Goal: Information Seeking & Learning: Learn about a topic

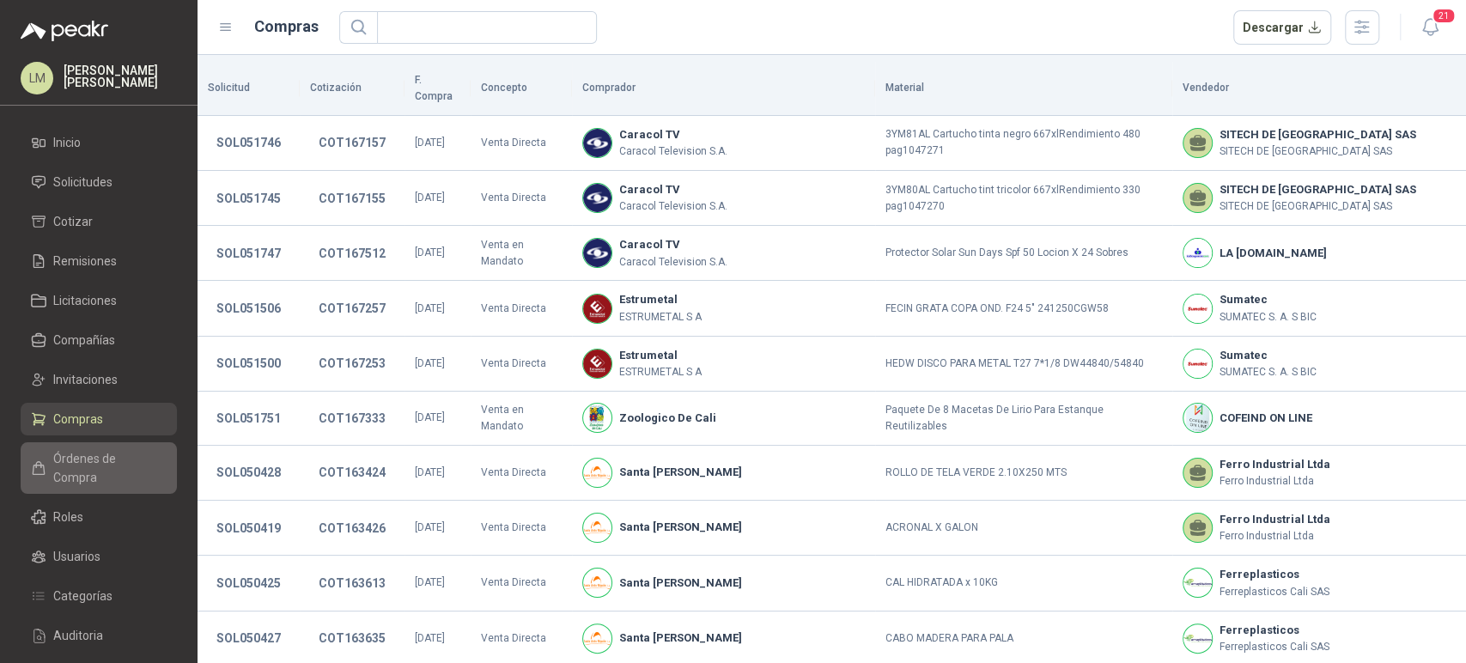
click at [73, 454] on span "Órdenes de Compra" at bounding box center [106, 468] width 107 height 38
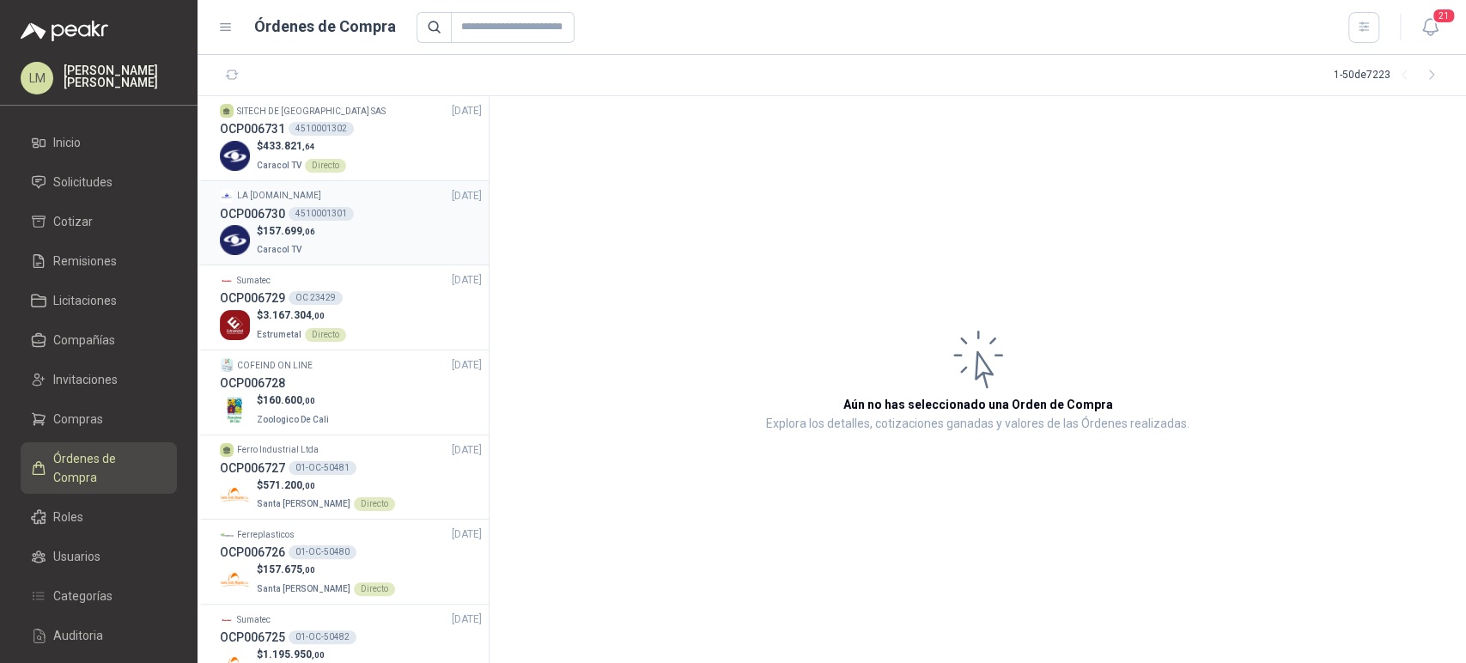
click at [282, 230] on span "157.699 ,06" at bounding box center [289, 231] width 52 height 12
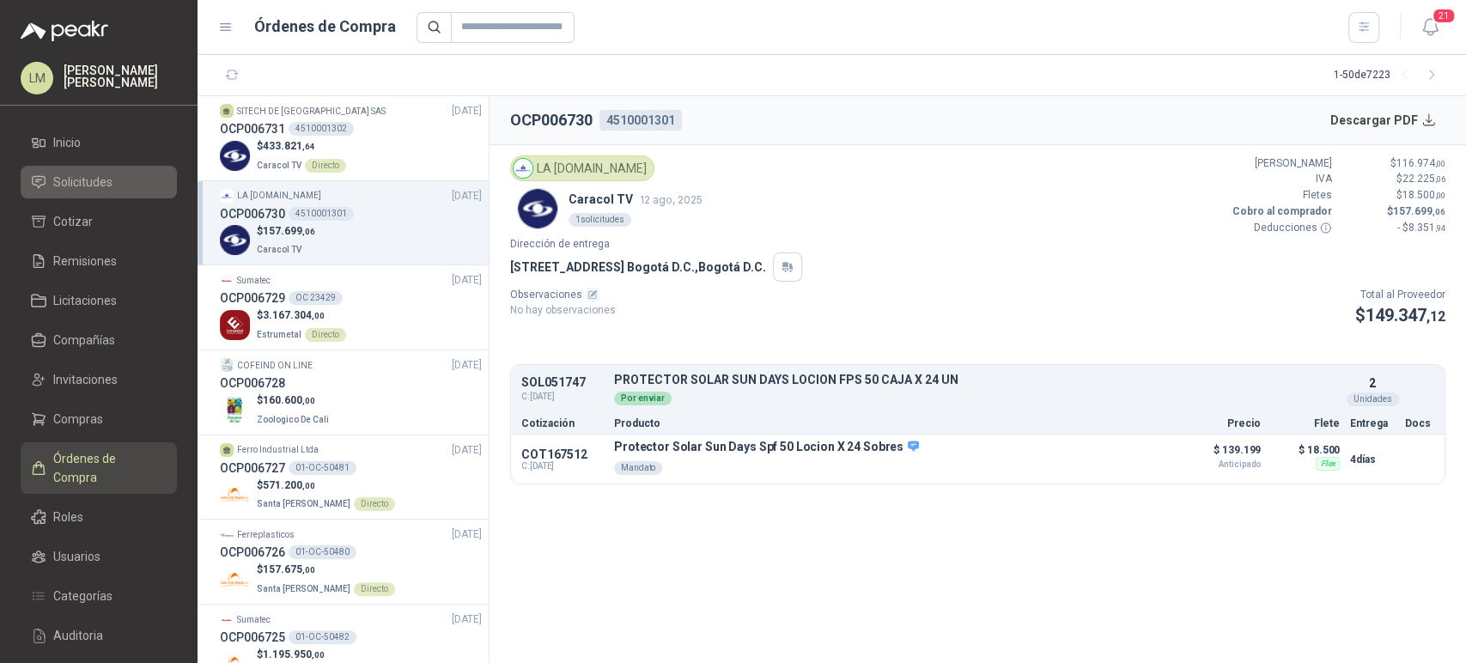
click at [77, 185] on span "Solicitudes" at bounding box center [82, 182] width 59 height 19
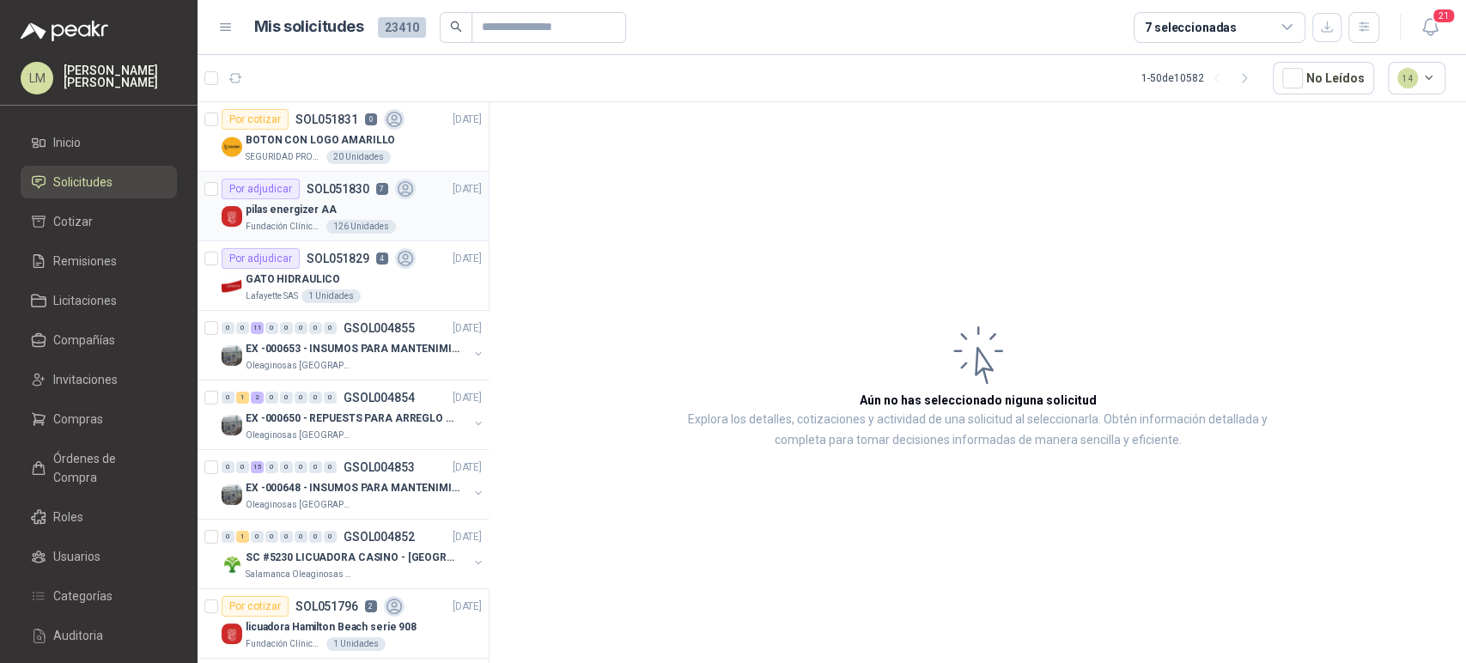
click at [348, 204] on div "pilas energizer AA" at bounding box center [364, 209] width 236 height 21
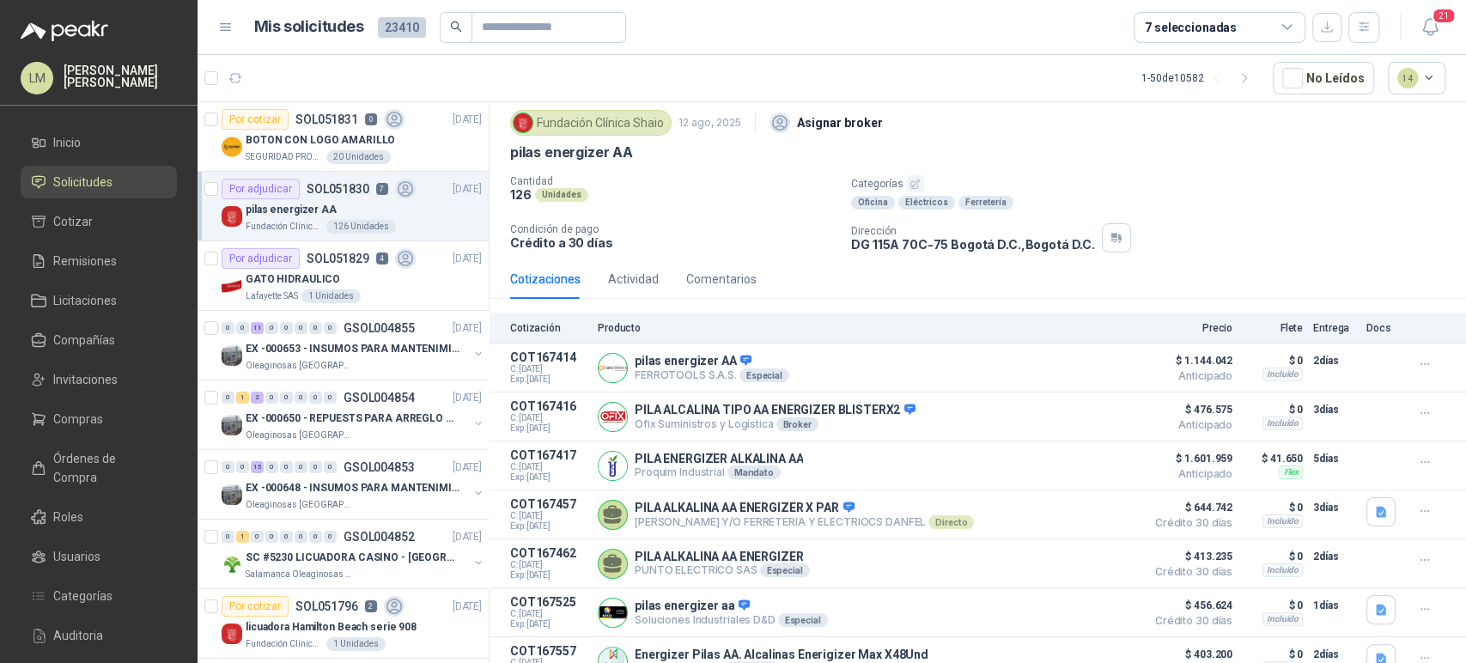
scroll to position [107, 0]
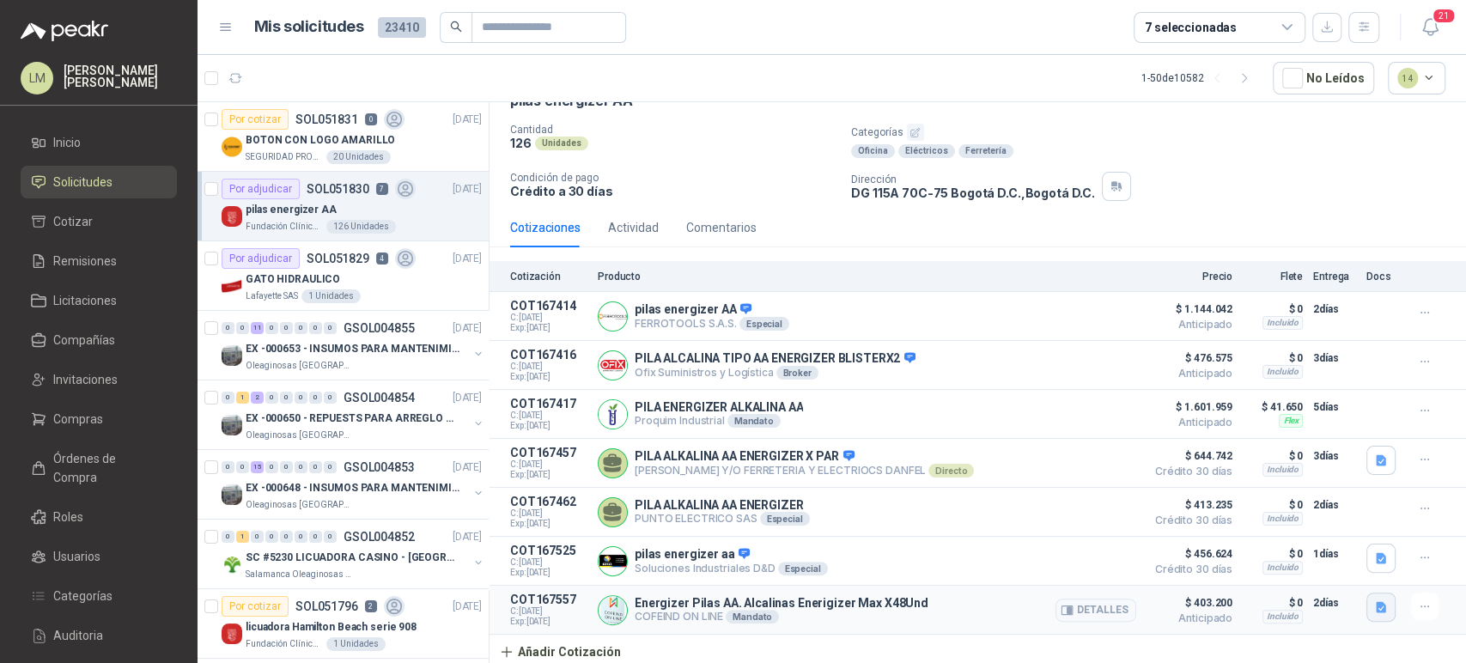
click at [1376, 604] on icon "button" at bounding box center [1381, 607] width 10 height 11
click at [1298, 545] on button "pilas_48.JPG" at bounding box center [1299, 552] width 87 height 18
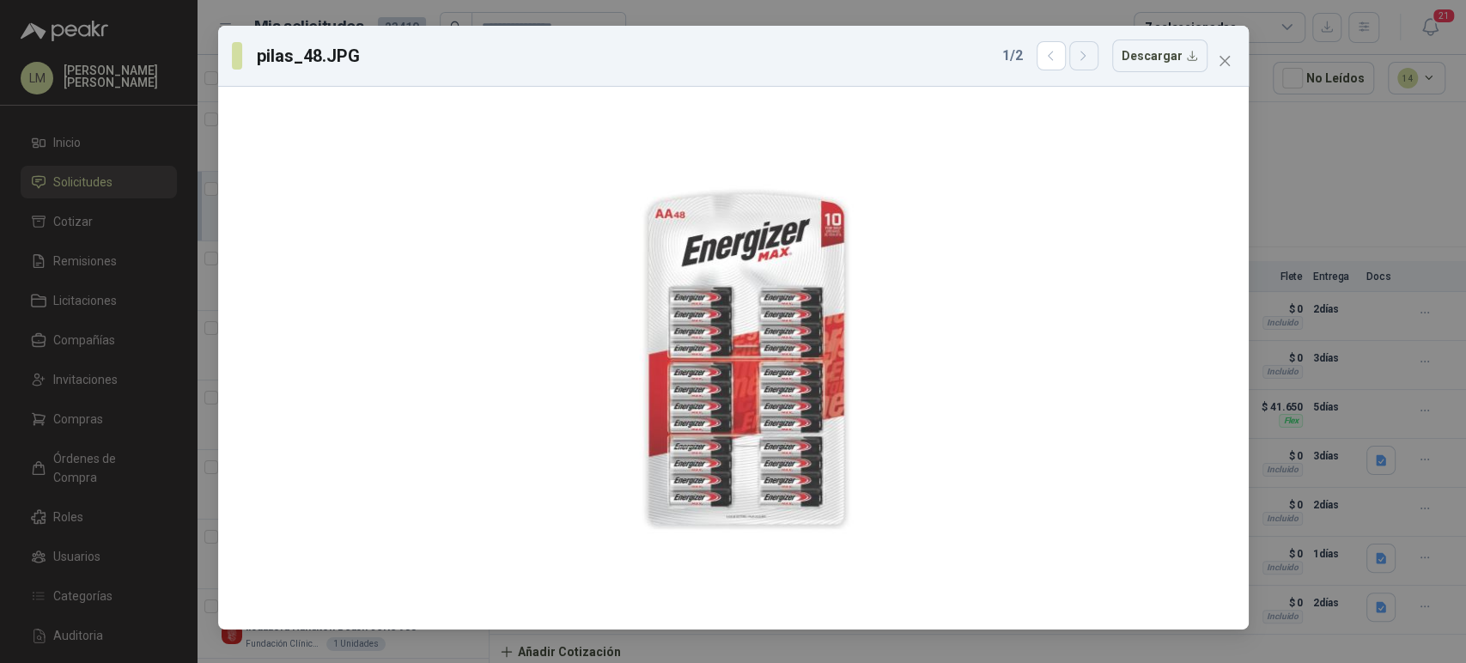
click at [1091, 52] on icon "button" at bounding box center [1083, 56] width 15 height 15
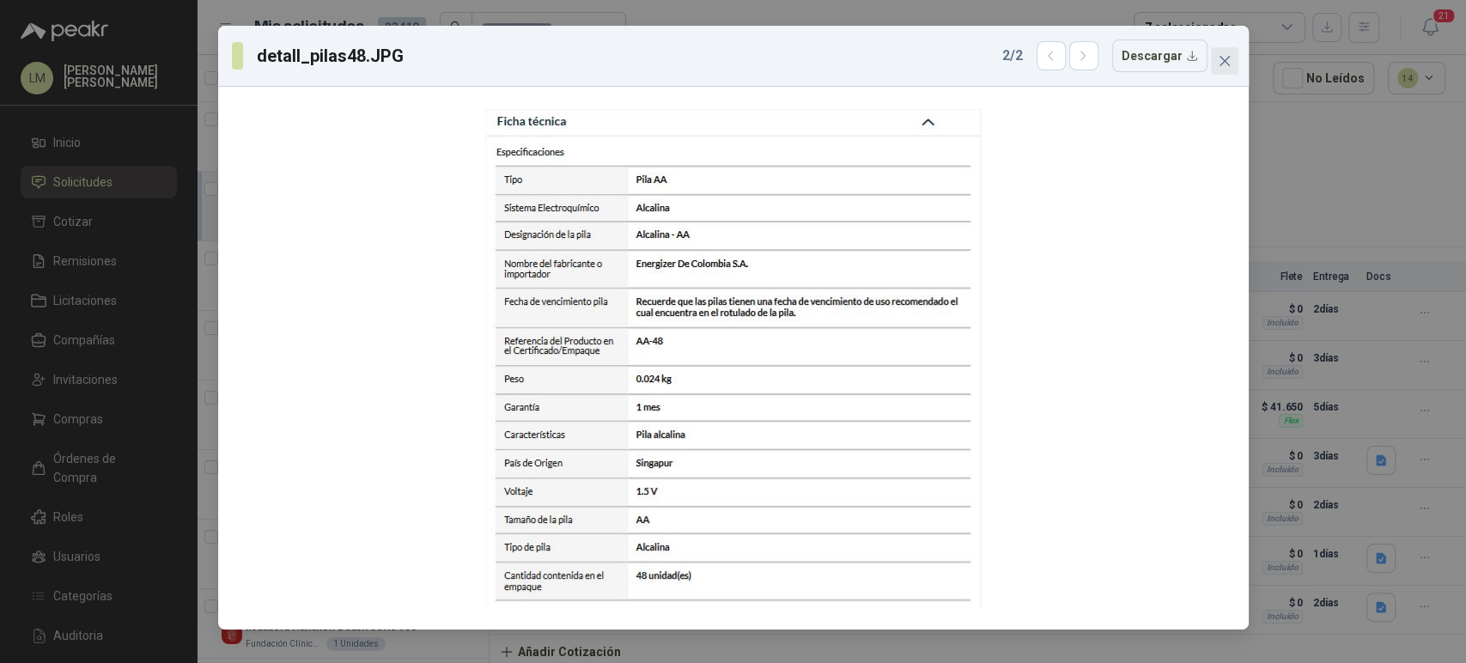
click at [1221, 53] on button "Close" at bounding box center [1224, 60] width 27 height 27
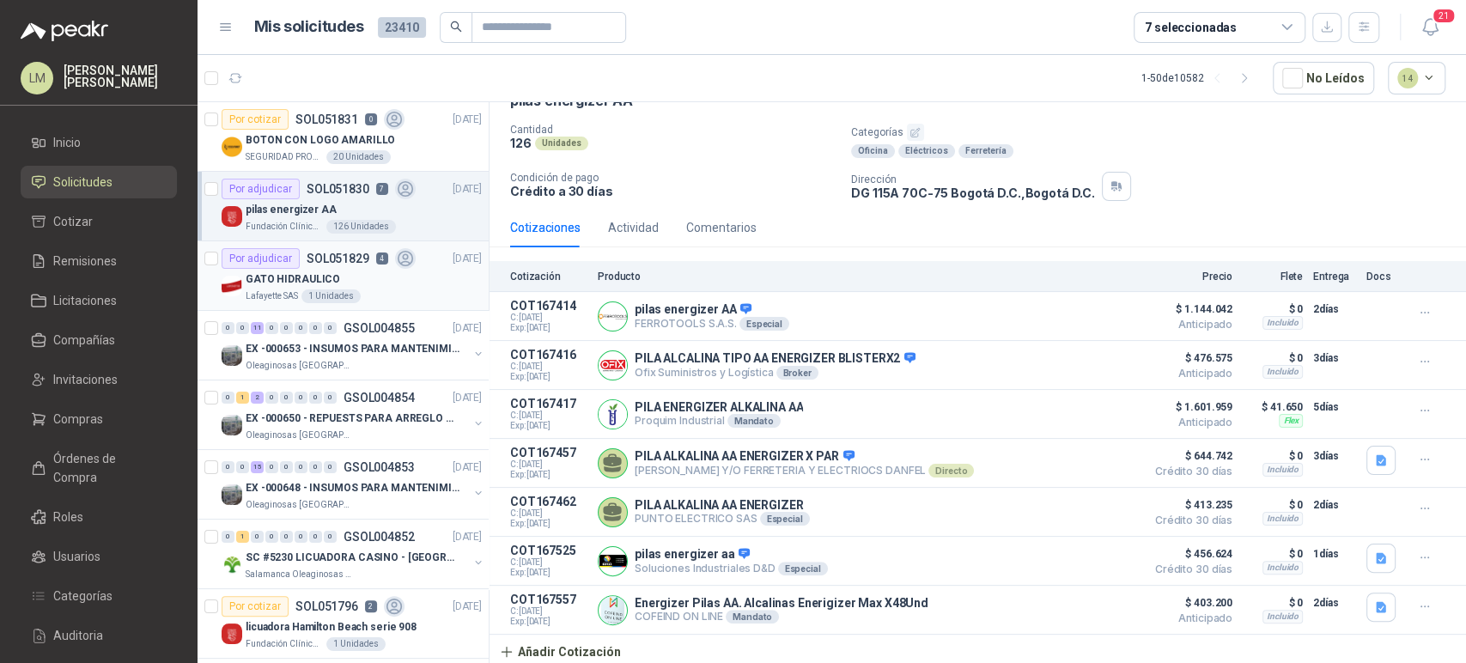
click at [355, 274] on div "GATO HIDRAULICO" at bounding box center [364, 279] width 236 height 21
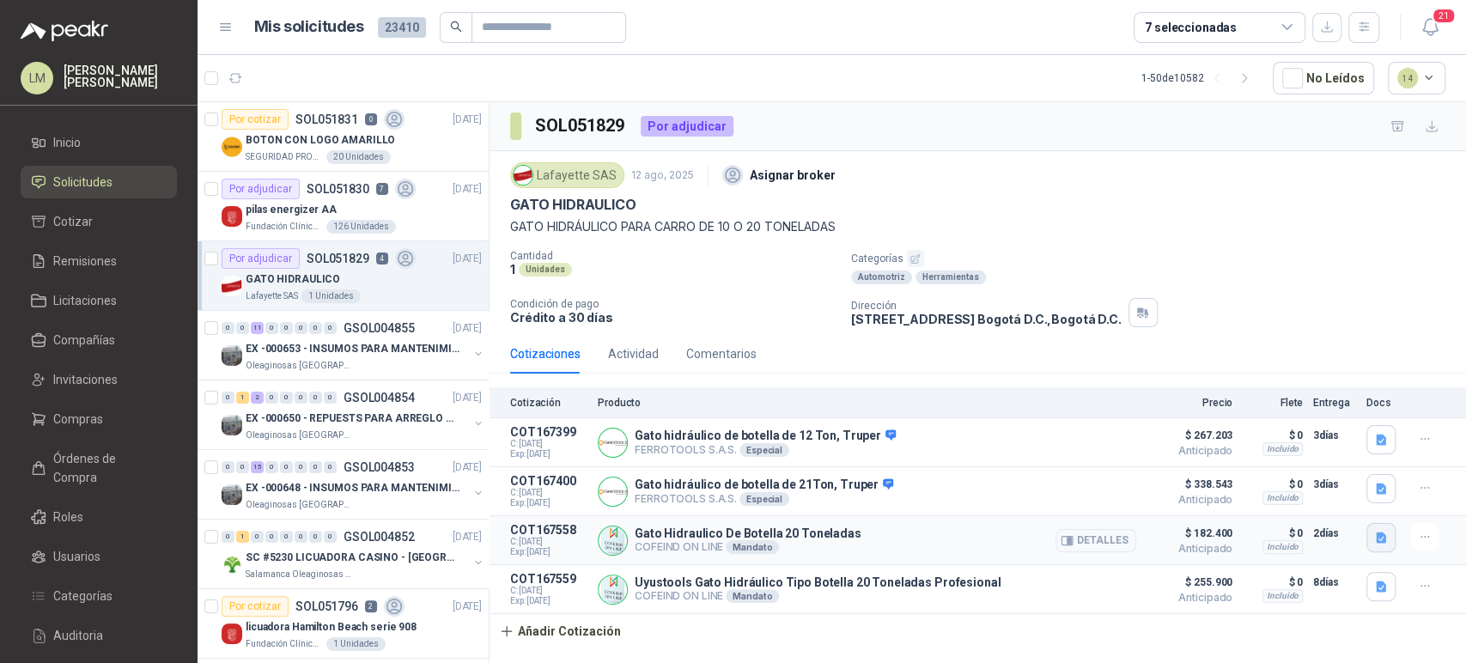
click at [1376, 542] on icon "button" at bounding box center [1381, 538] width 10 height 11
click at [1321, 486] on button "gato 20.JPG" at bounding box center [1312, 482] width 84 height 18
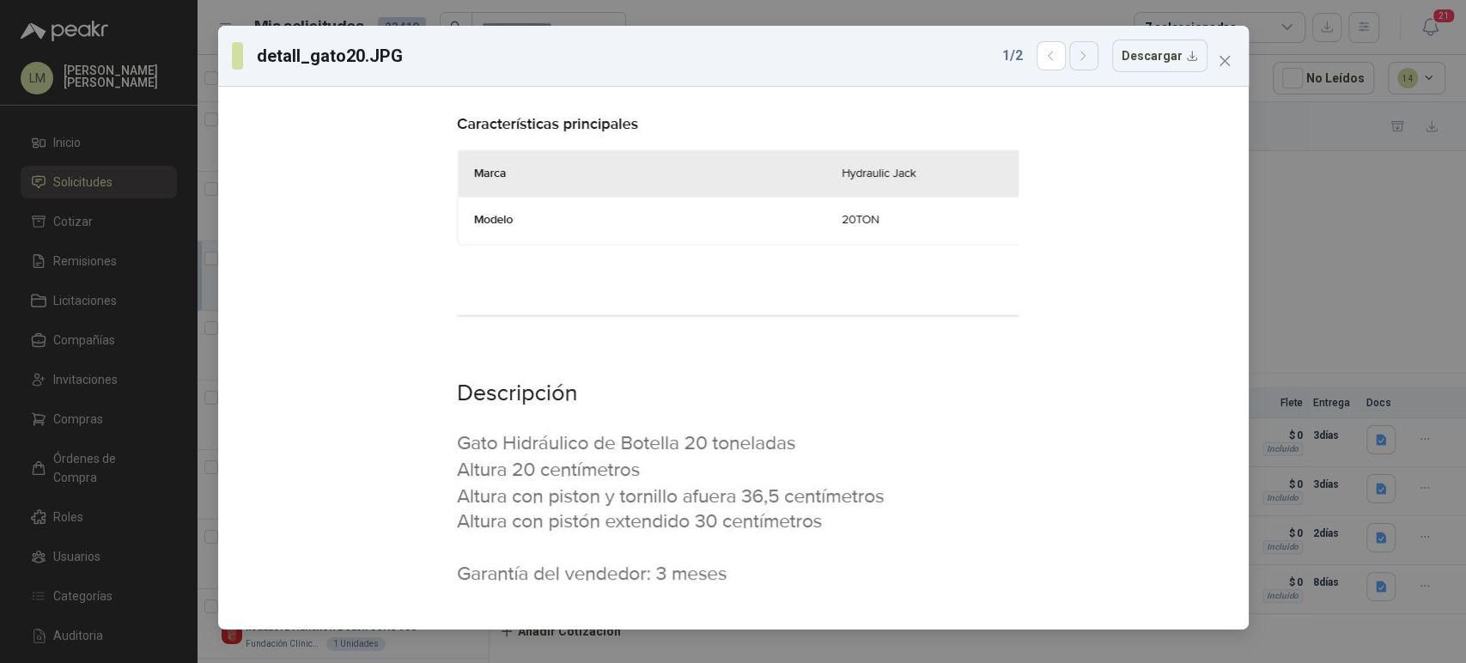
click at [1080, 53] on button "button" at bounding box center [1083, 55] width 29 height 29
click at [1066, 53] on button "button" at bounding box center [1051, 55] width 29 height 29
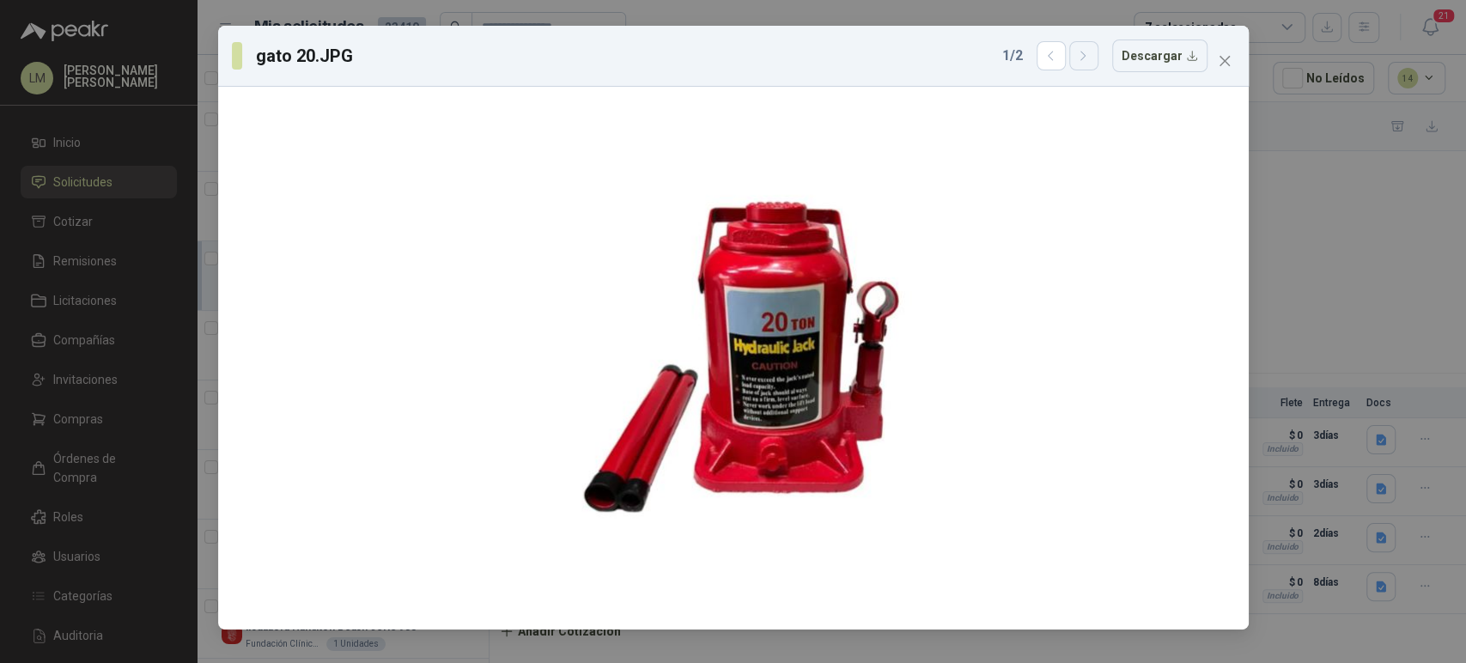
click at [1098, 46] on button "button" at bounding box center [1083, 55] width 29 height 29
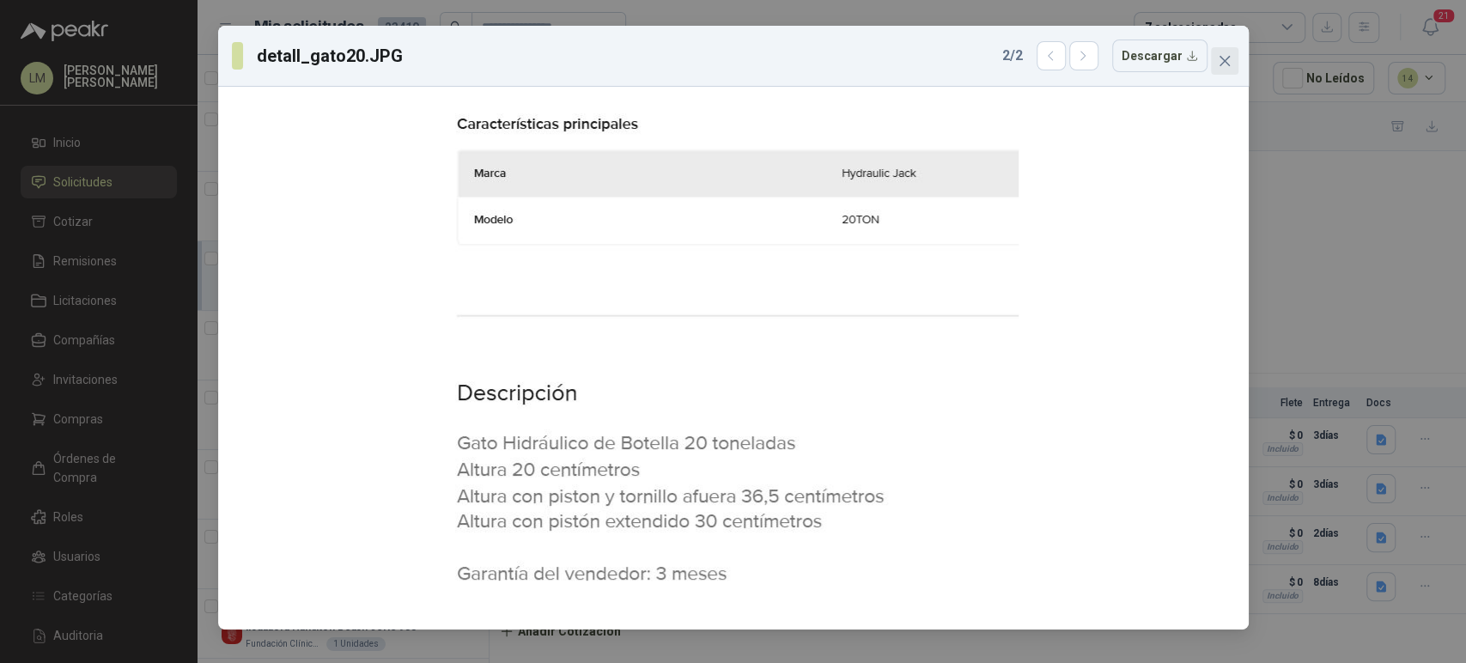
click at [1215, 54] on span "Close" at bounding box center [1224, 61] width 27 height 14
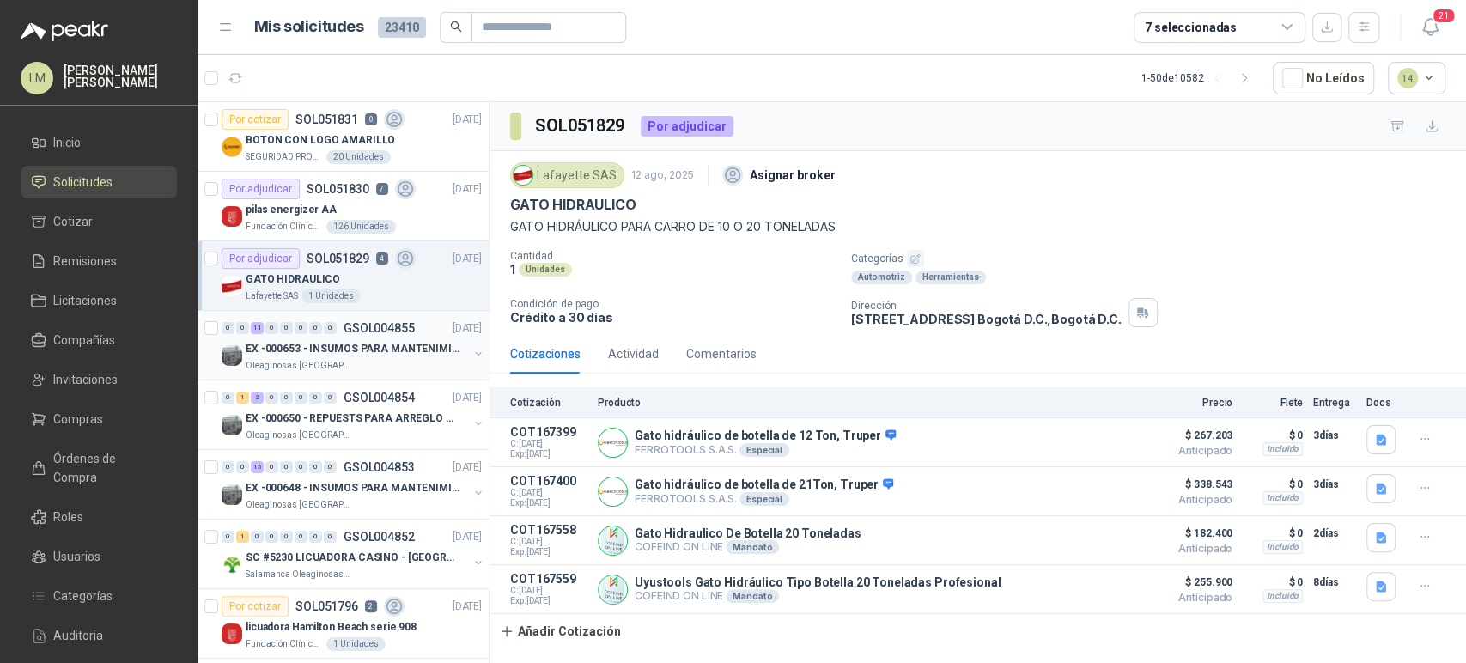
click at [353, 347] on p "EX -000653 - INSUMOS PARA MANTENIMIENTO A CADENAS" at bounding box center [353, 349] width 214 height 16
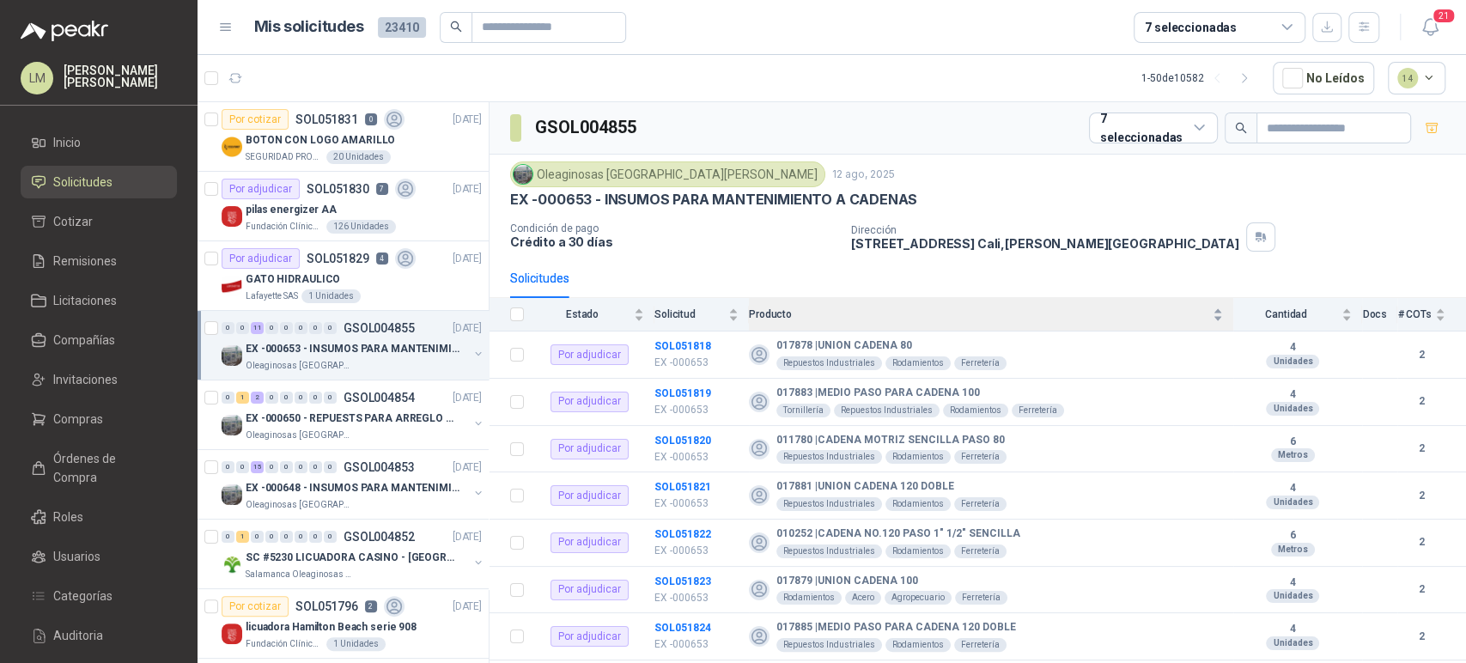
scroll to position [177, 0]
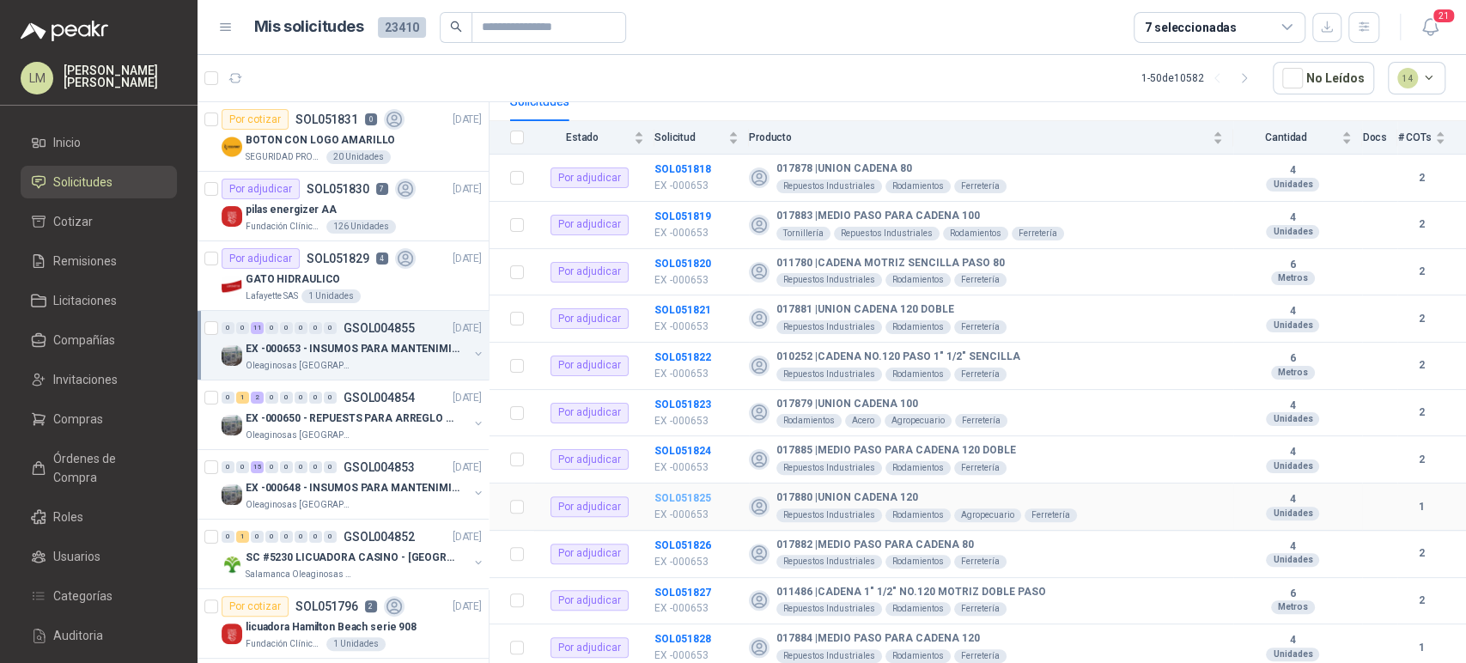
click at [683, 496] on b "SOL051825" at bounding box center [683, 498] width 57 height 12
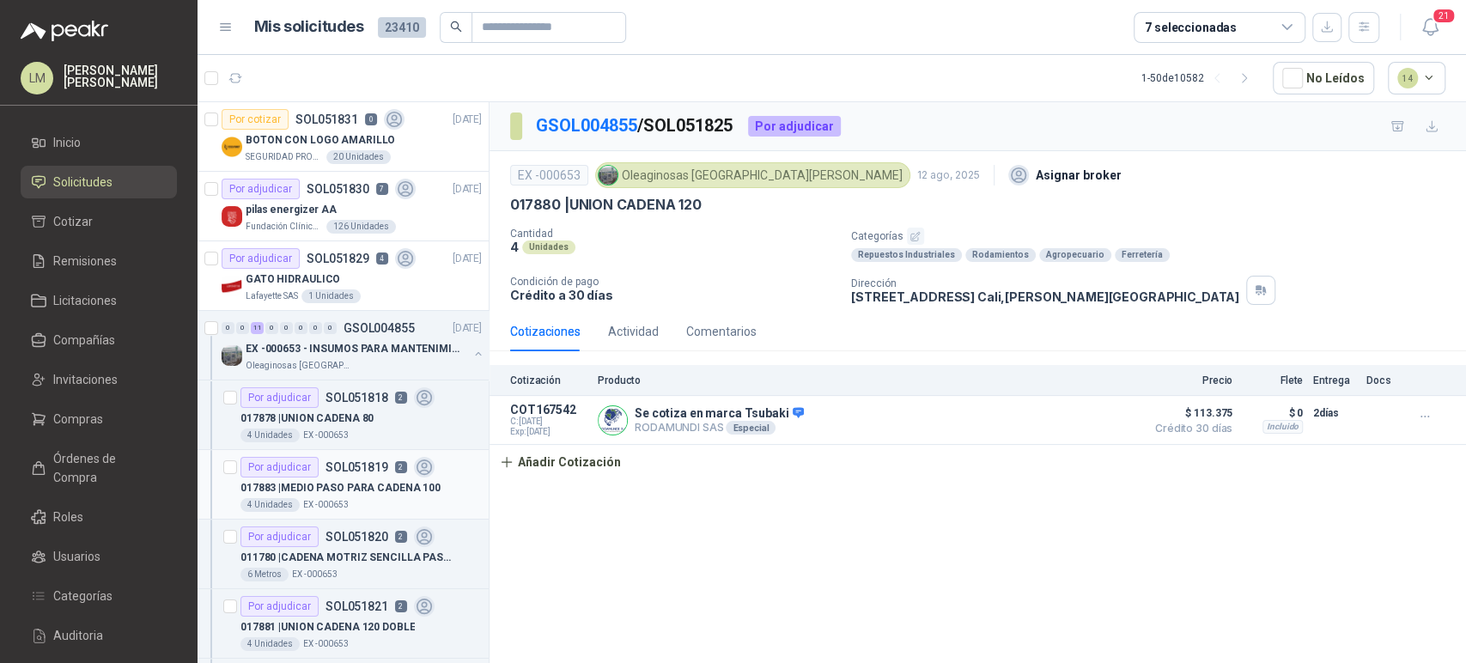
click at [370, 480] on p "017883 | MEDIO PASO PARA CADENA 100" at bounding box center [341, 488] width 200 height 16
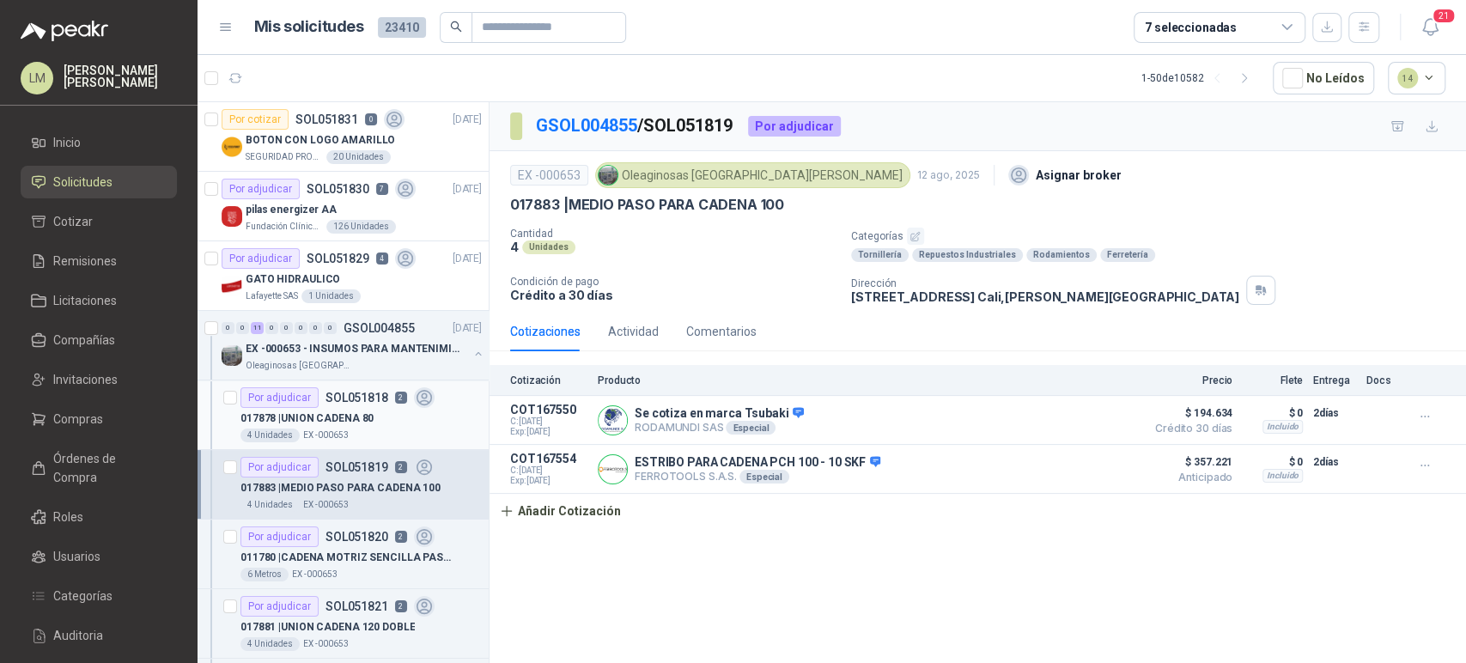
click at [304, 415] on p "017878 | UNION CADENA 80" at bounding box center [307, 419] width 133 height 16
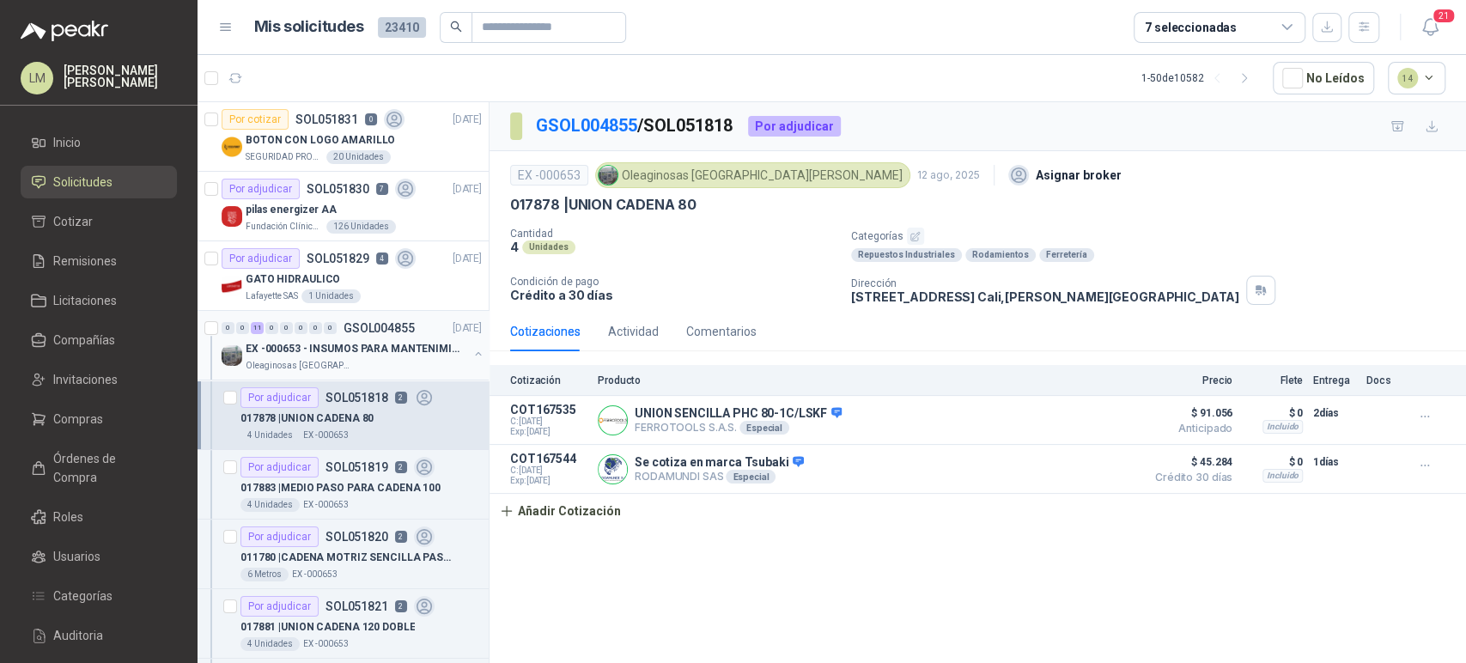
click at [472, 350] on button "button" at bounding box center [479, 354] width 14 height 14
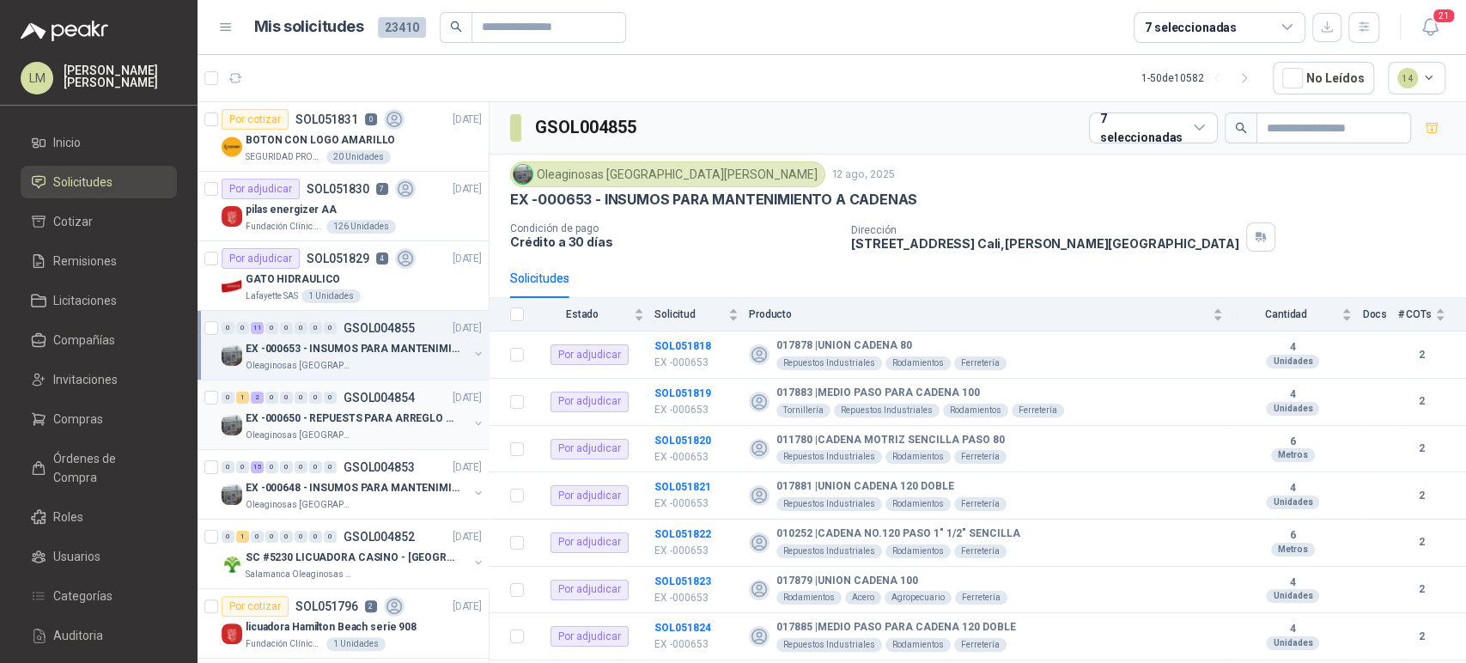
click at [357, 426] on div "EX -000650 - REPUESTS PARA ARREGLO BOMBA DE PLANTA" at bounding box center [357, 418] width 222 height 21
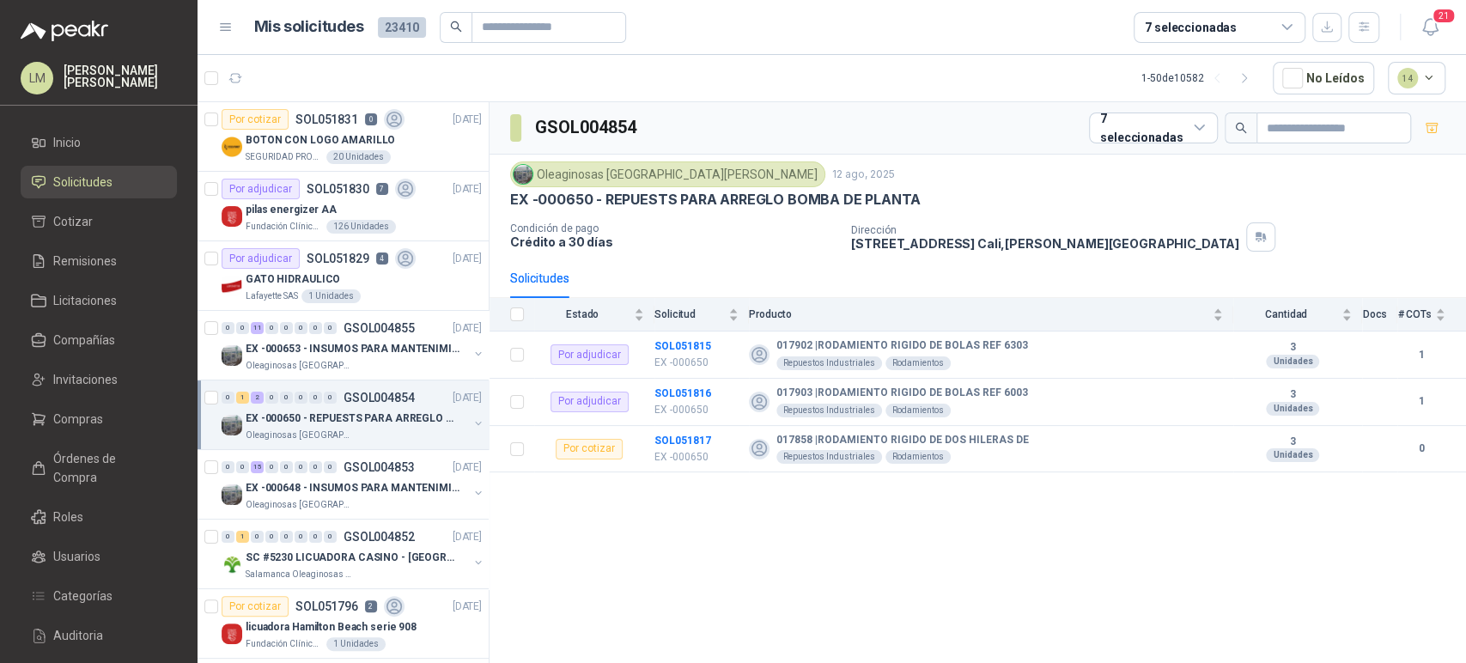
click at [472, 421] on button "button" at bounding box center [479, 424] width 14 height 14
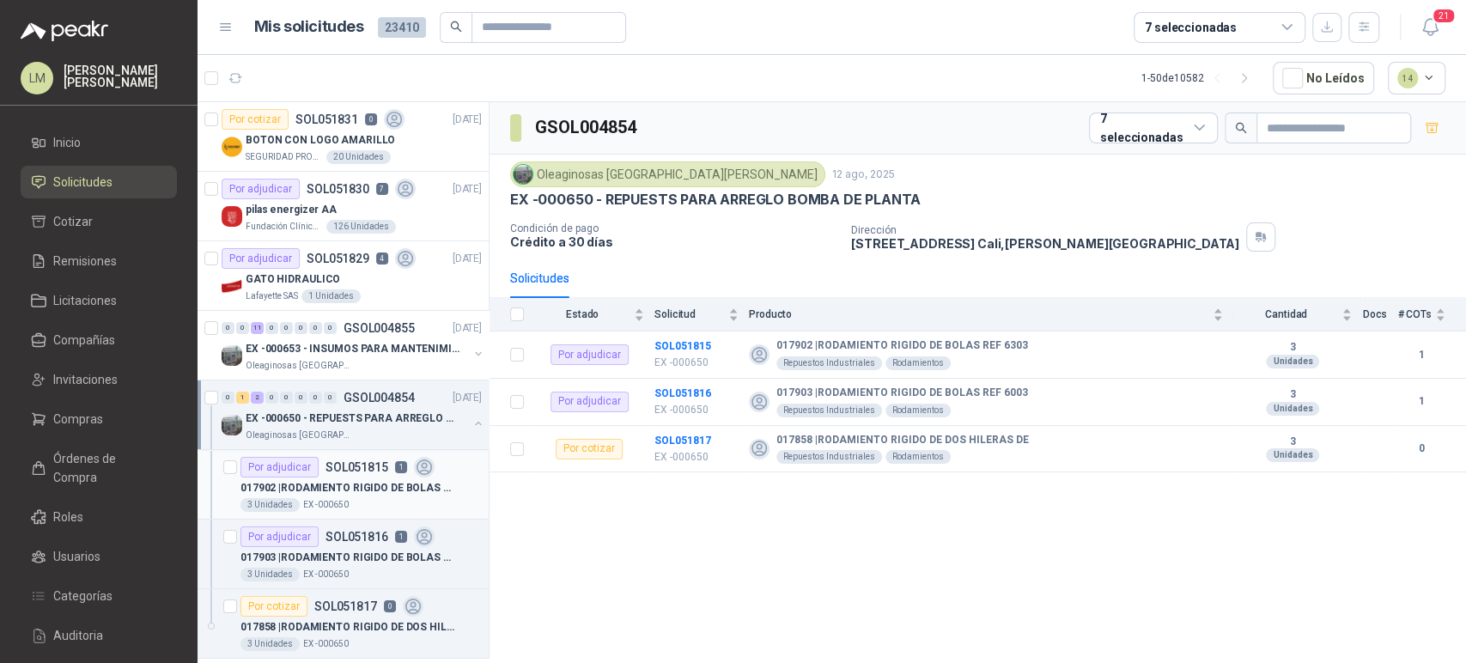
click at [387, 480] on p "017902 | RODAMIENTO RIGIDO DE BOLAS REF 6303" at bounding box center [348, 488] width 214 height 16
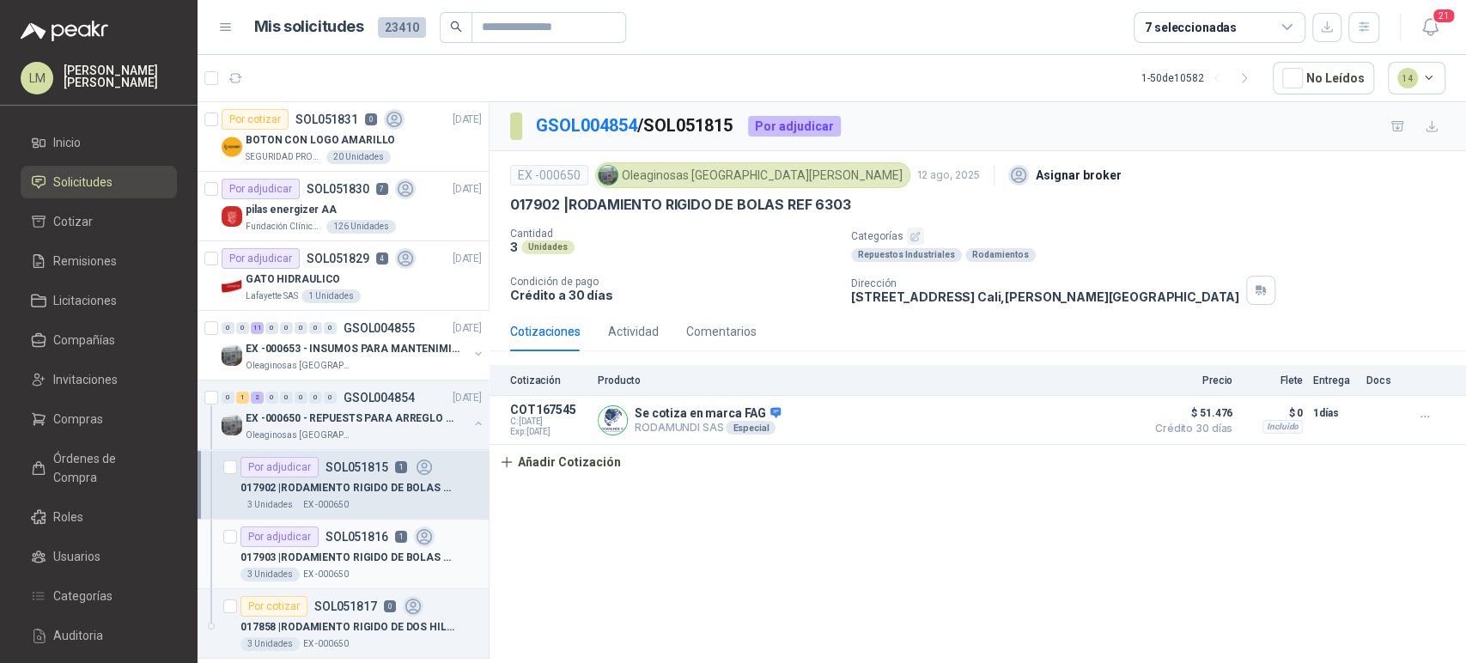
click at [366, 547] on div "017903 | RODAMIENTO RIGIDO DE BOLAS REF 6003" at bounding box center [361, 557] width 241 height 21
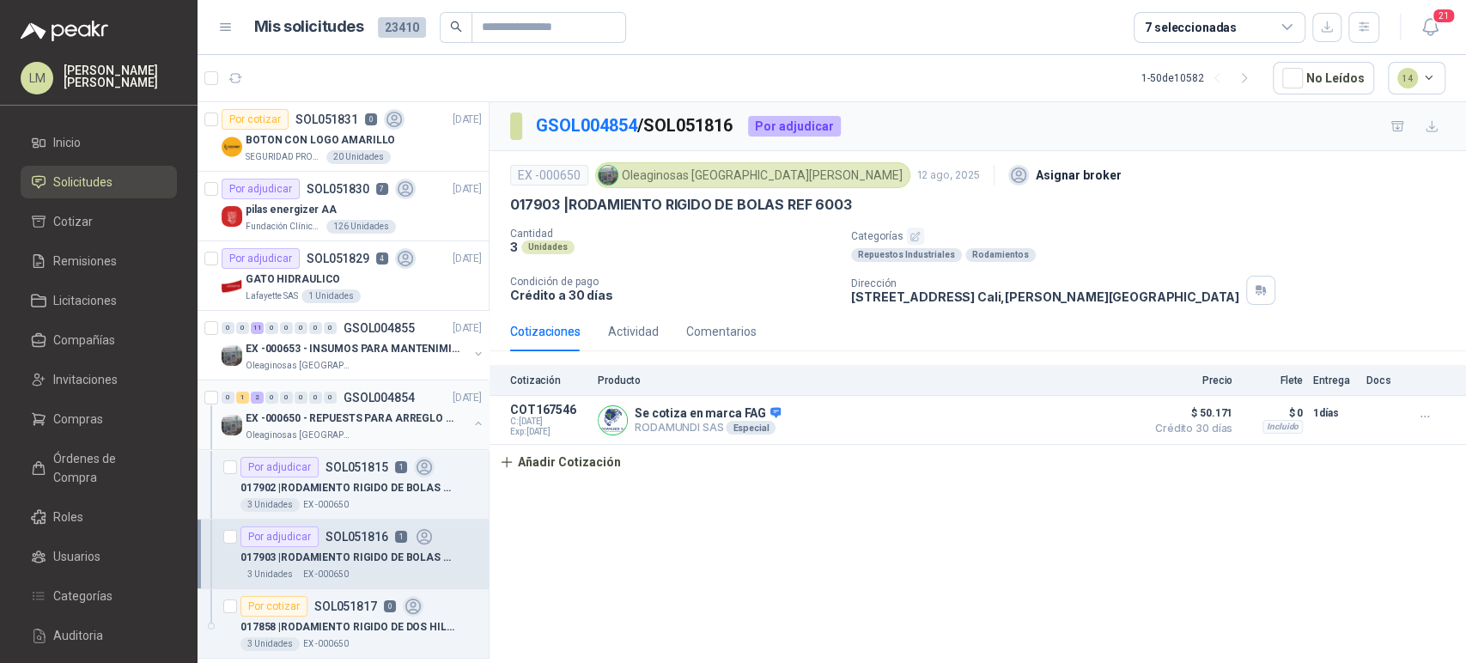
click at [472, 419] on button "button" at bounding box center [479, 424] width 14 height 14
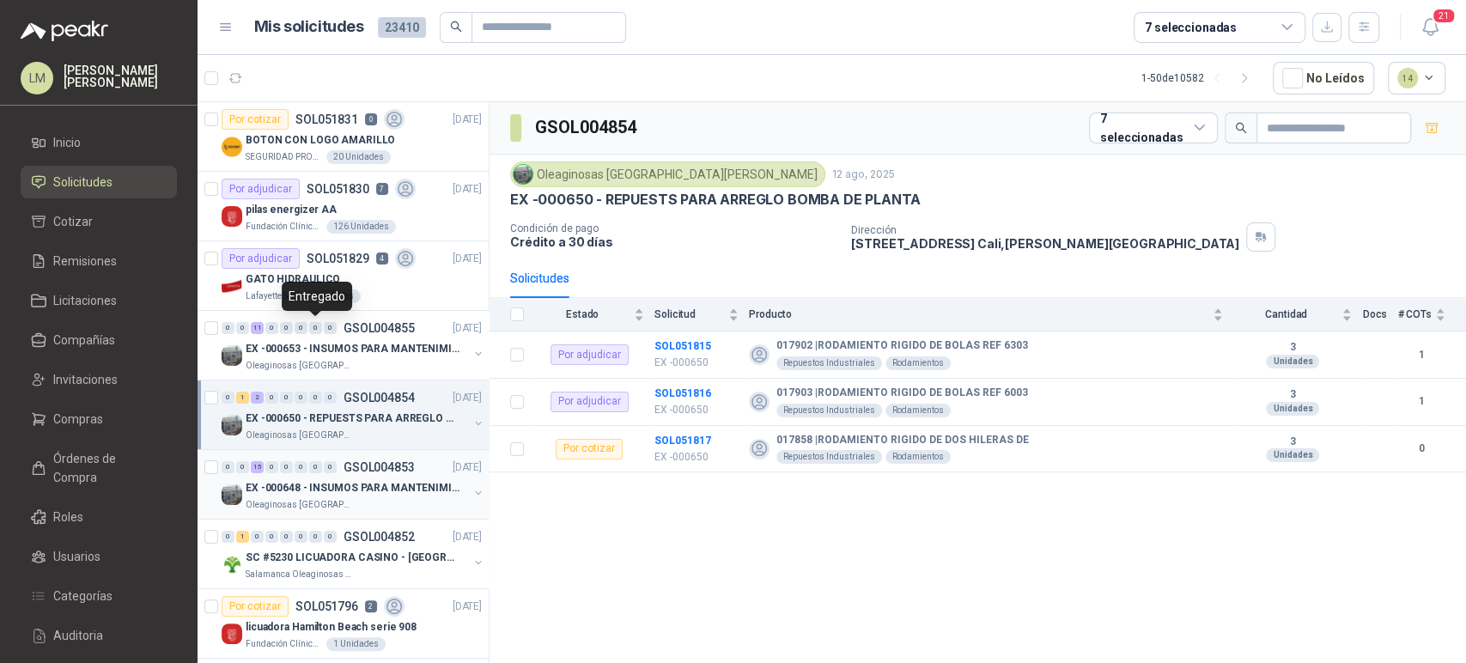
click at [341, 478] on div "EX -000648 - INSUMOS PARA MANTENIMIENITO MECANICO" at bounding box center [357, 488] width 222 height 21
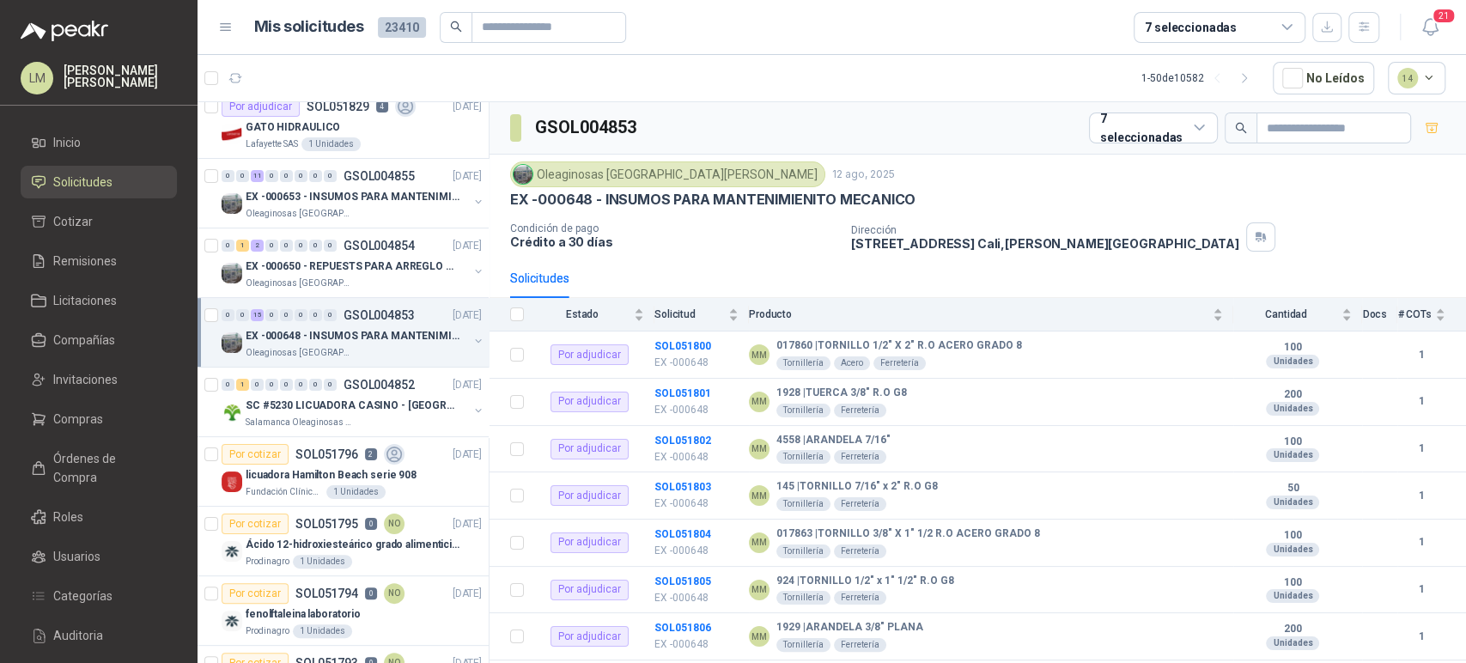
scroll to position [153, 0]
click at [368, 403] on p "SC #5230 LICUADORA CASINO - [GEOGRAPHIC_DATA]" at bounding box center [353, 405] width 214 height 16
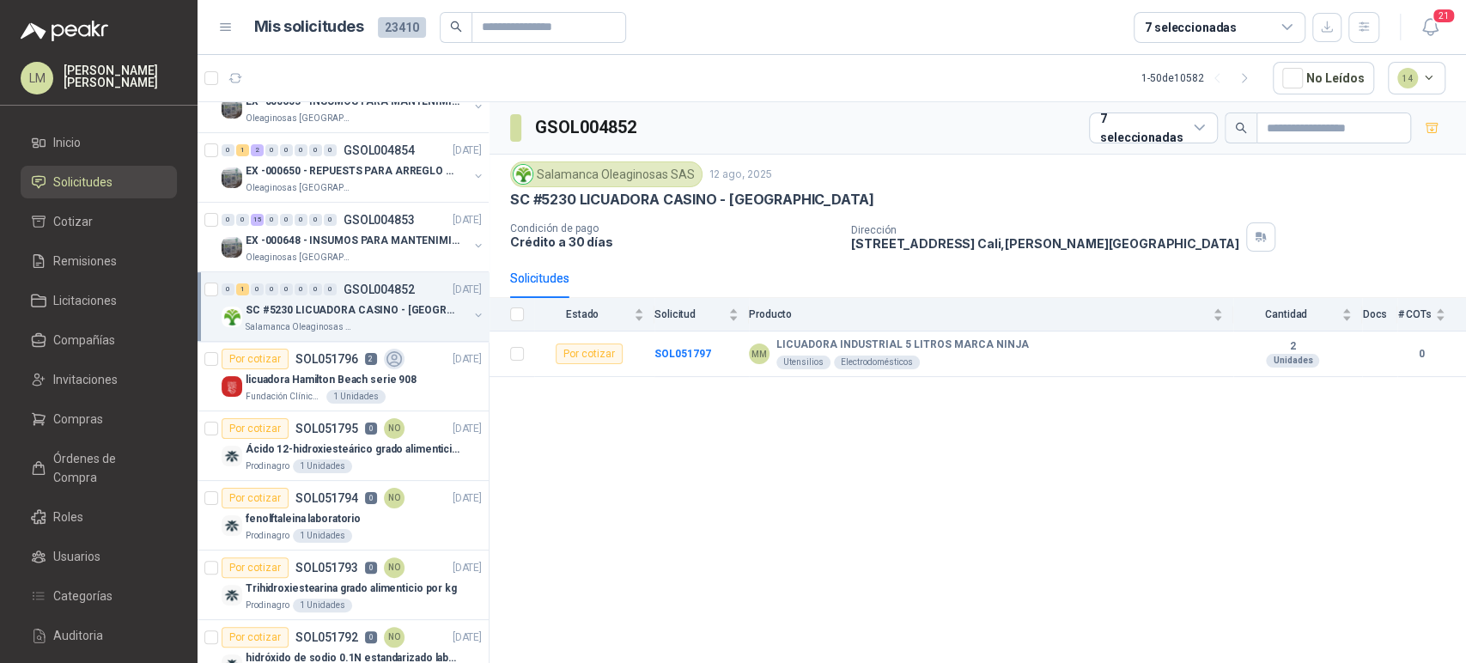
scroll to position [254, 0]
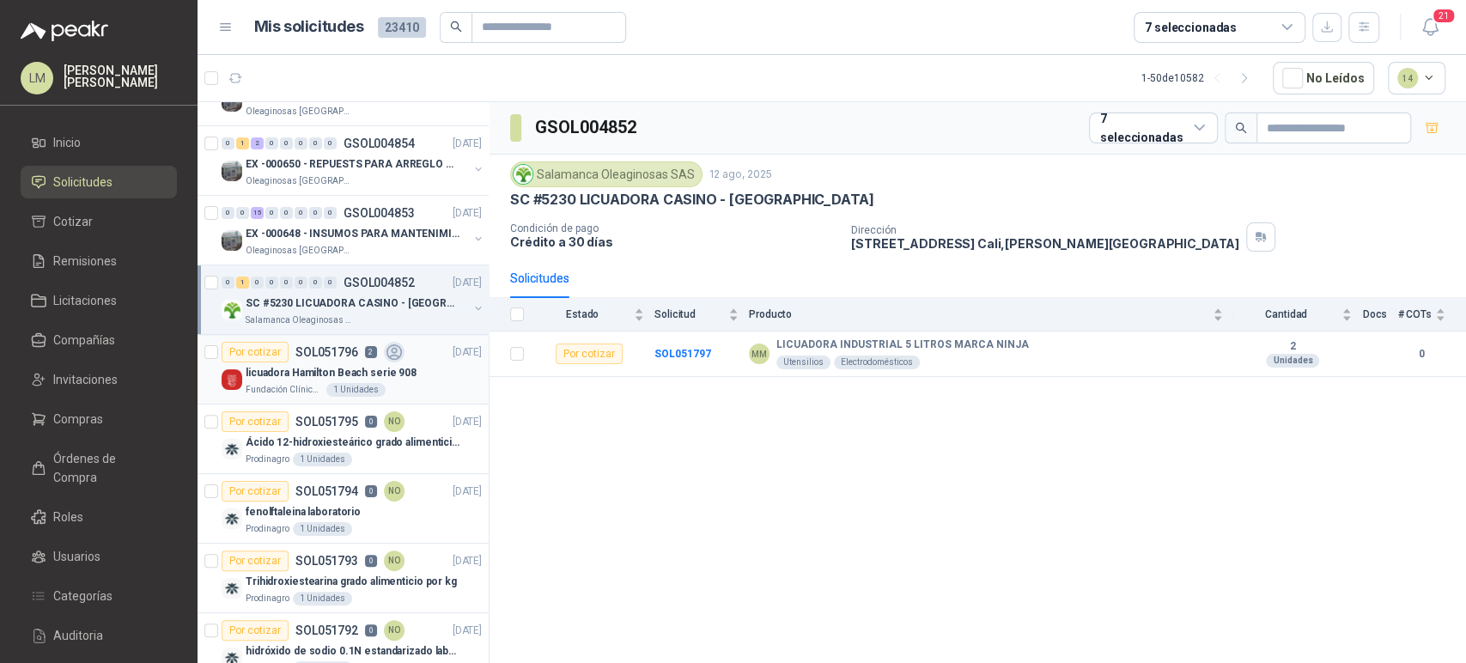
click at [363, 373] on p "licuadora Hamilton Beach serie 908" at bounding box center [331, 373] width 171 height 16
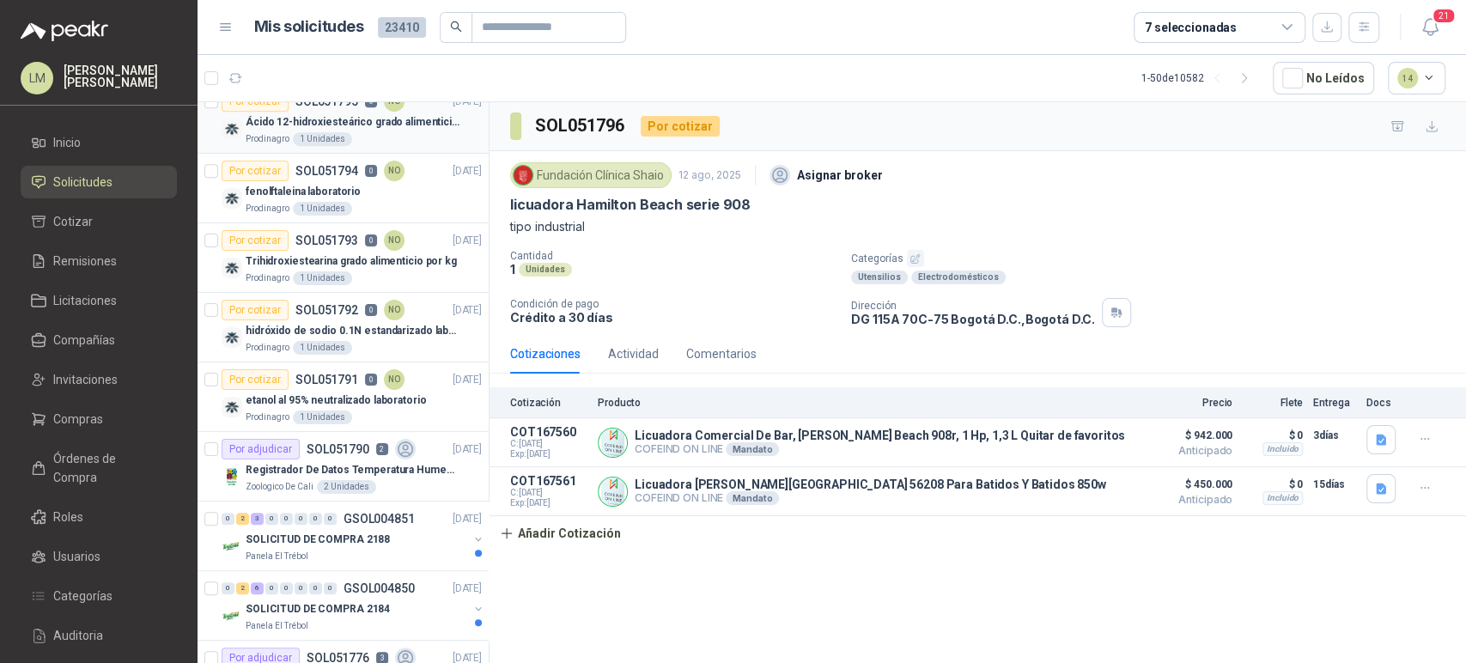
scroll to position [685, 0]
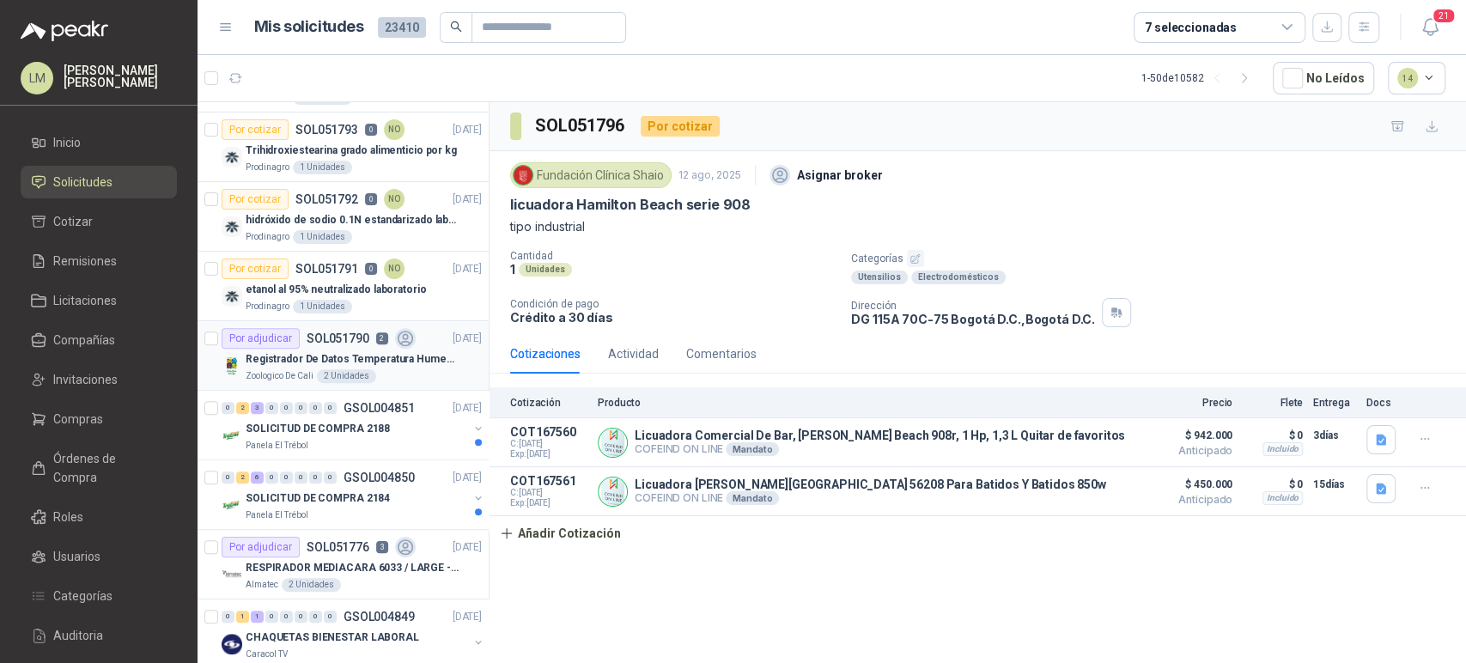
click at [397, 351] on p "Registrador De Datos Temperatura Humedad Usb 32.000 Registro" at bounding box center [353, 359] width 214 height 16
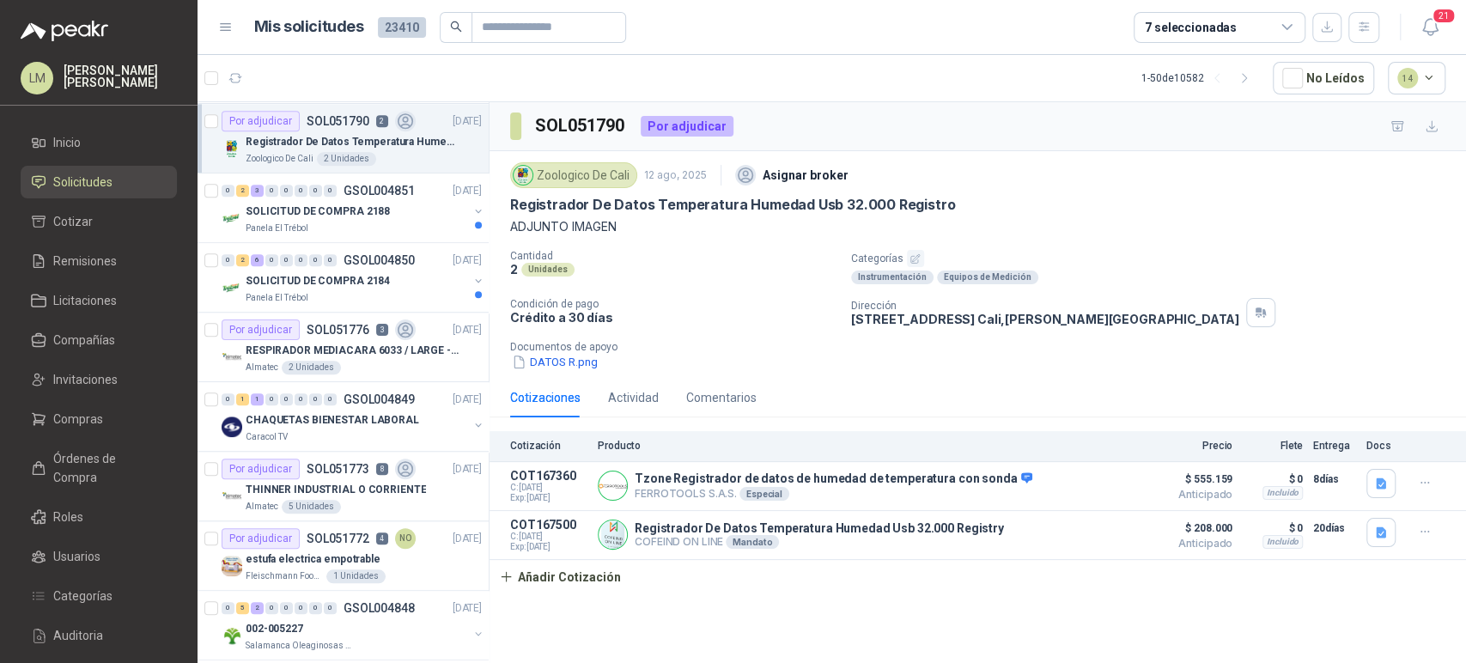
scroll to position [904, 0]
click at [573, 369] on button "DATOS R.png" at bounding box center [554, 362] width 89 height 18
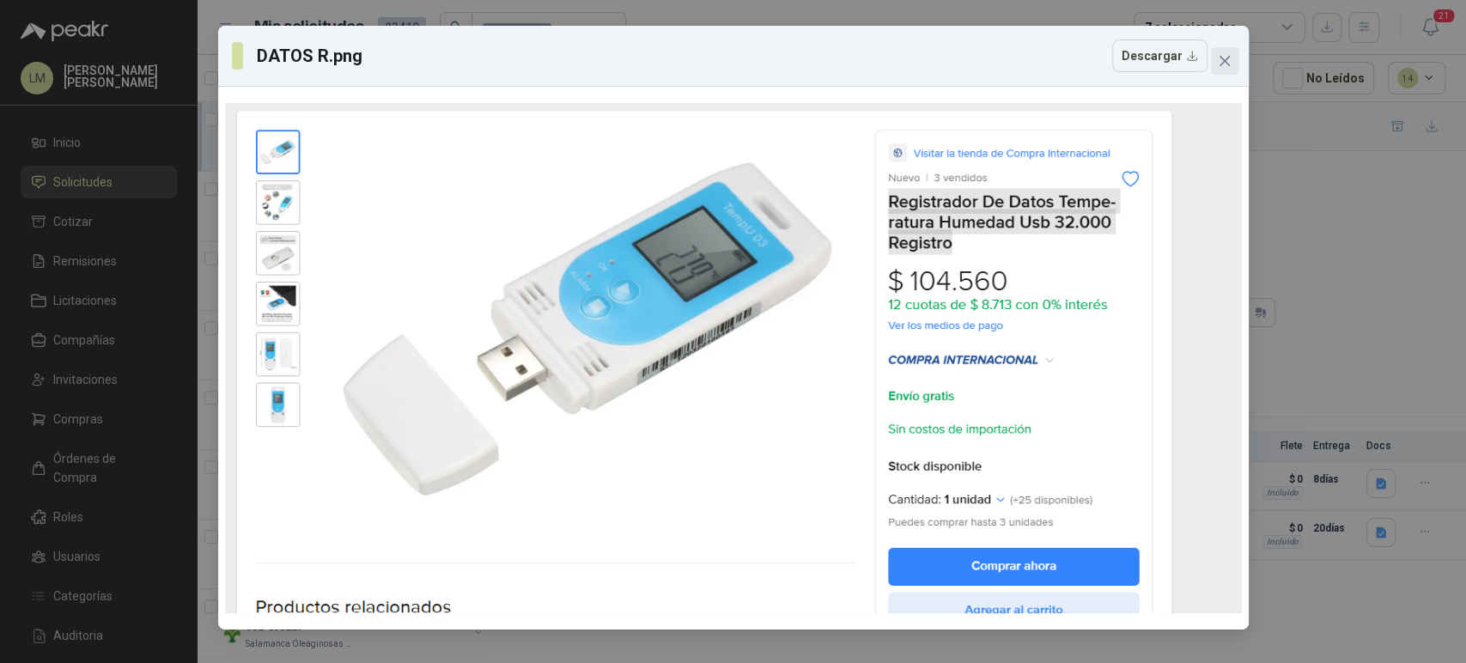
click at [1226, 69] on button "Close" at bounding box center [1224, 60] width 27 height 27
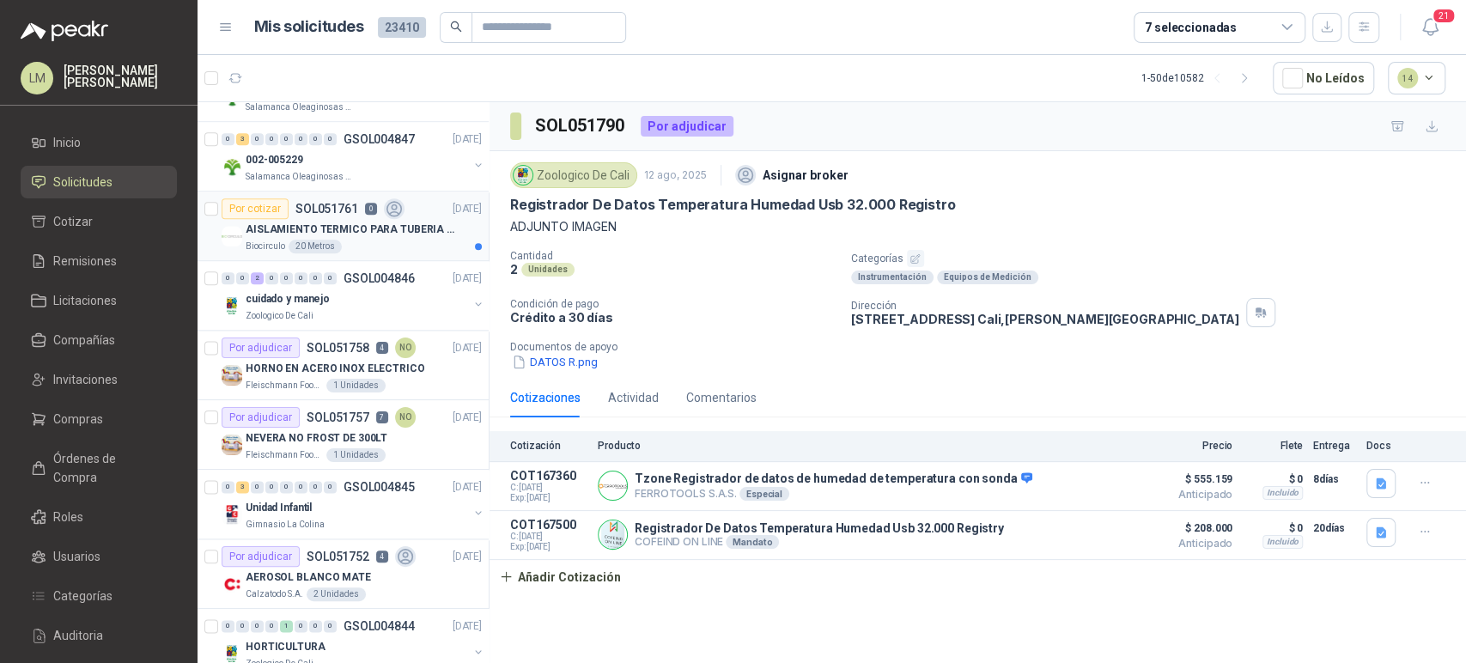
scroll to position [1449, 0]
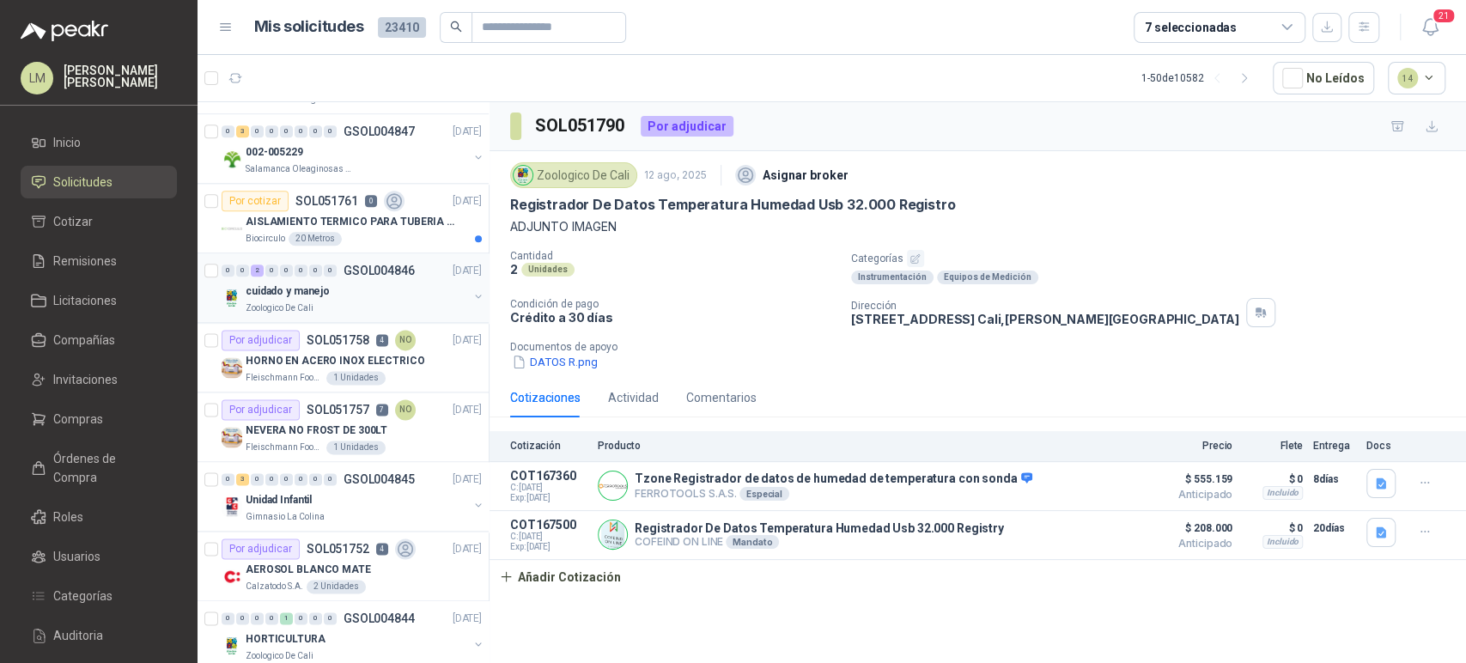
click at [366, 288] on div "cuidado y manejo" at bounding box center [357, 291] width 222 height 21
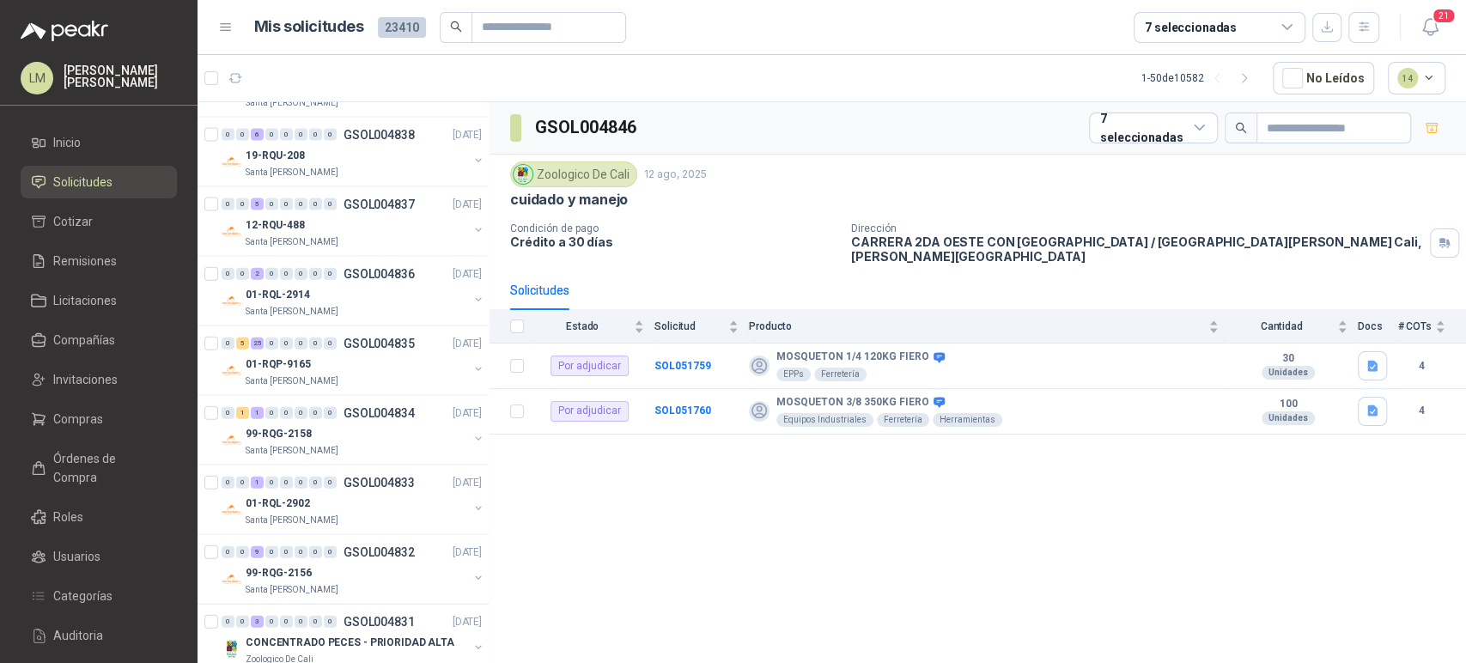
scroll to position [2630, 0]
click at [1226, 34] on div "7 seleccionadas" at bounding box center [1191, 27] width 92 height 19
click at [914, 148] on div "GSOL004846 7 seleccionadas" at bounding box center [978, 128] width 977 height 52
click at [98, 387] on span "Invitaciones" at bounding box center [85, 379] width 64 height 19
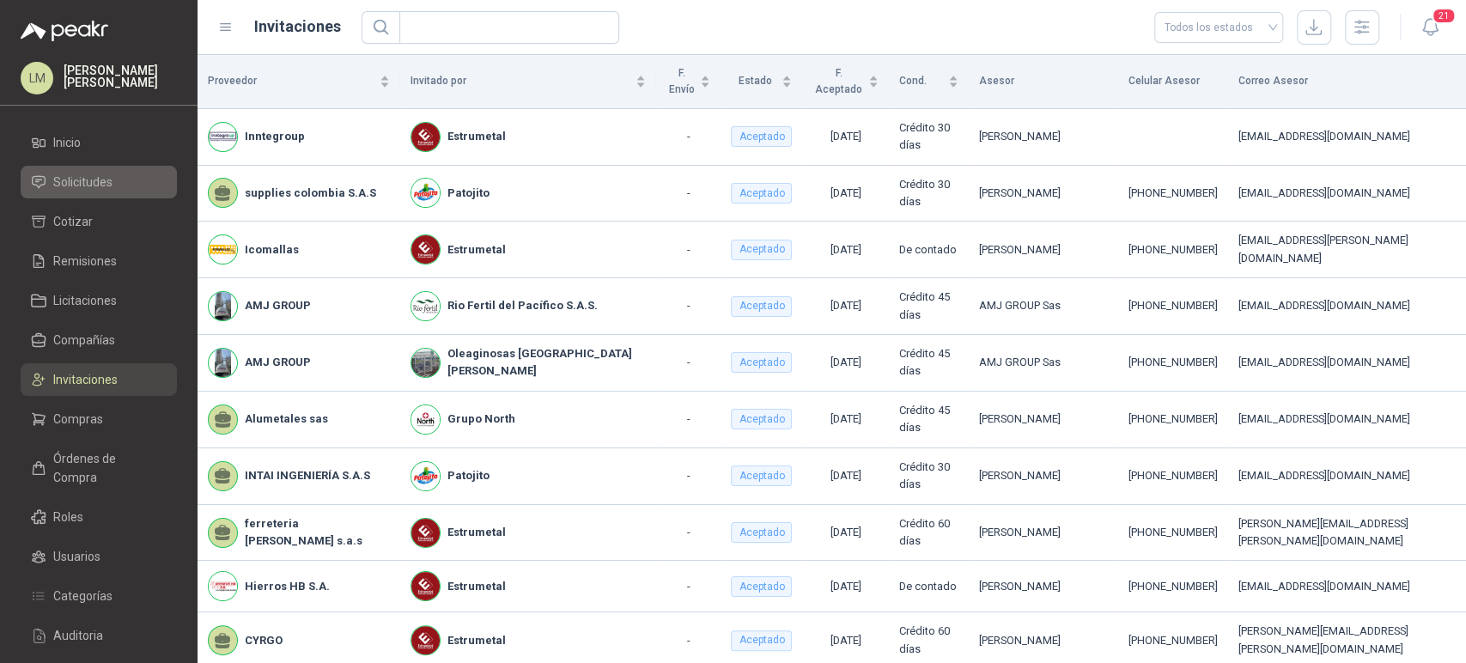
click at [96, 188] on span "Solicitudes" at bounding box center [82, 182] width 59 height 19
